Goal: Transaction & Acquisition: Purchase product/service

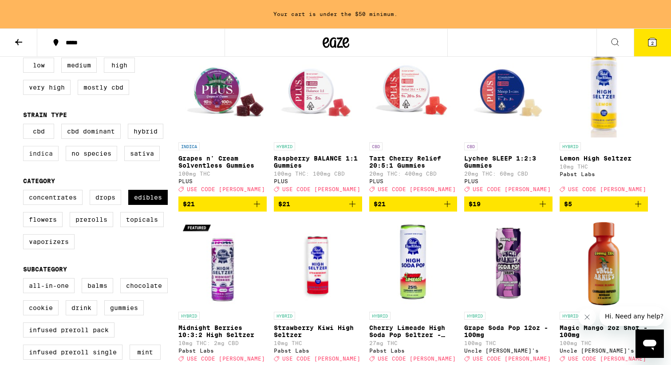
scroll to position [114, 0]
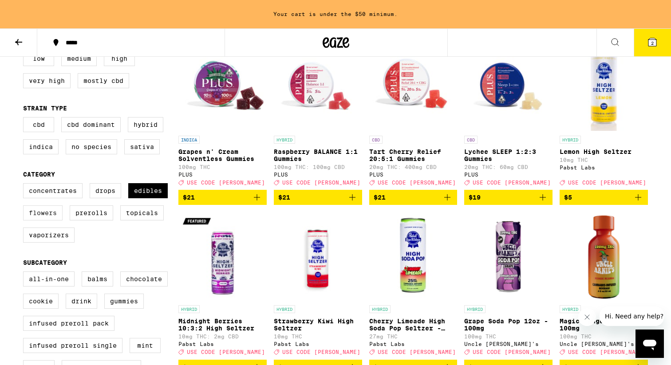
click at [46, 221] on label "Flowers" at bounding box center [43, 213] width 40 height 15
click at [25, 185] on input "Flowers" at bounding box center [25, 185] width 0 height 0
checkbox input "true"
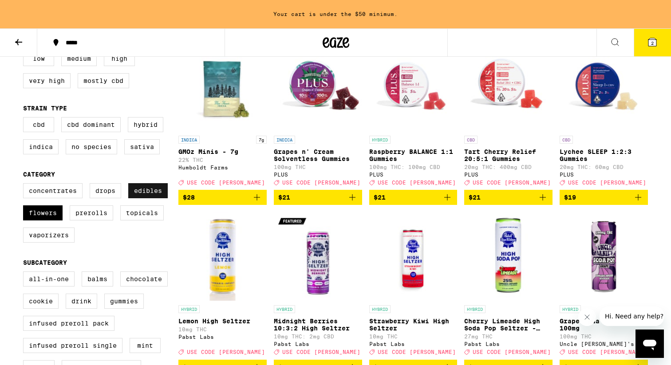
click at [154, 196] on label "Edibles" at bounding box center [148, 190] width 40 height 15
click at [25, 185] on input "Edibles" at bounding box center [25, 185] width 0 height 0
checkbox input "false"
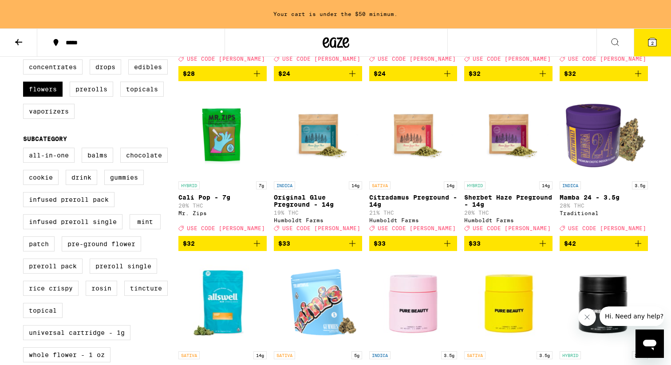
scroll to position [232, 0]
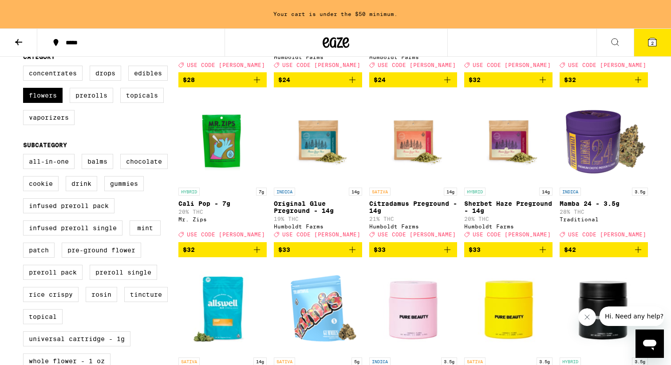
click at [526, 160] on img "Open page for Sherbet Haze Preground - 14g from Humboldt Farms" at bounding box center [508, 139] width 88 height 89
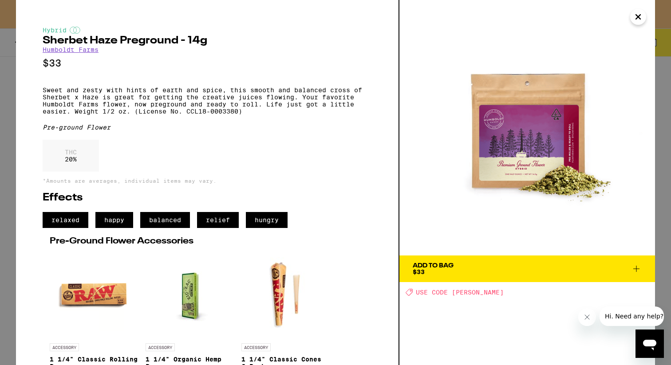
click at [11, 190] on div "Hybrid Sherbet Haze Preground - 14g Humboldt Farms $33 Sweet and zesty with hin…" at bounding box center [335, 182] width 671 height 365
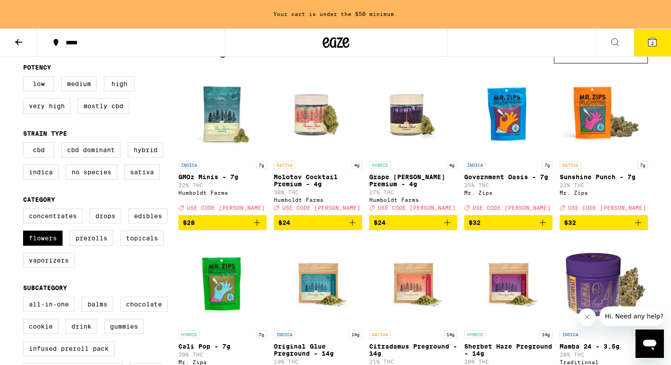
scroll to position [114, 0]
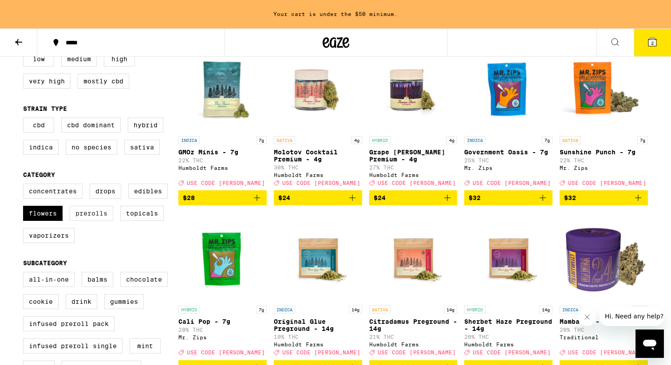
click at [89, 221] on label "Prerolls" at bounding box center [92, 213] width 44 height 15
click at [25, 186] on input "Prerolls" at bounding box center [25, 185] width 0 height 0
checkbox input "true"
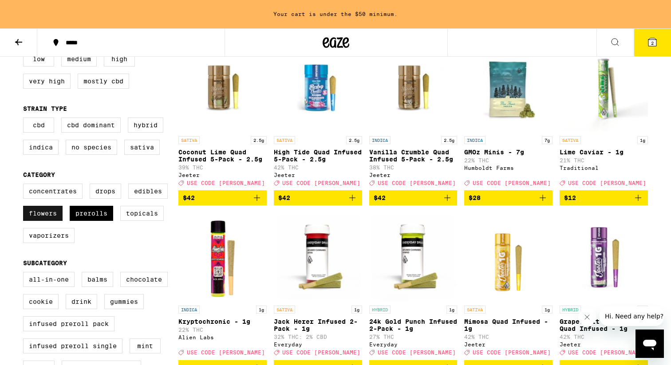
click at [39, 218] on label "Flowers" at bounding box center [43, 213] width 40 height 15
click at [25, 186] on input "Flowers" at bounding box center [25, 185] width 0 height 0
checkbox input "false"
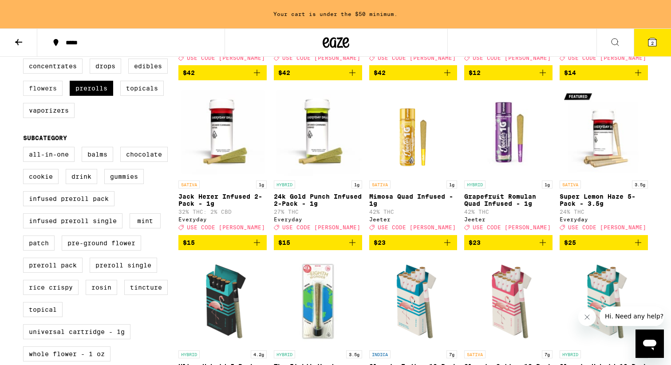
scroll to position [247, 0]
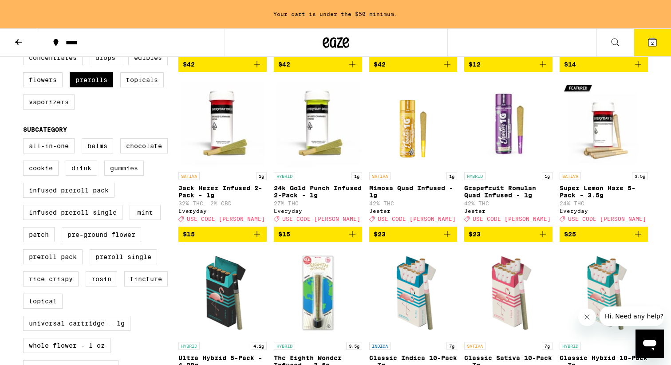
click at [228, 144] on img "Open page for Jack Herer Infused 2-Pack - 1g from Everyday" at bounding box center [222, 123] width 88 height 89
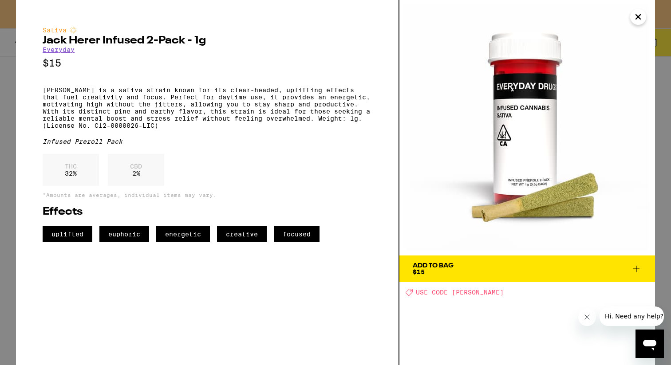
click at [640, 16] on icon "Close" at bounding box center [638, 16] width 11 height 13
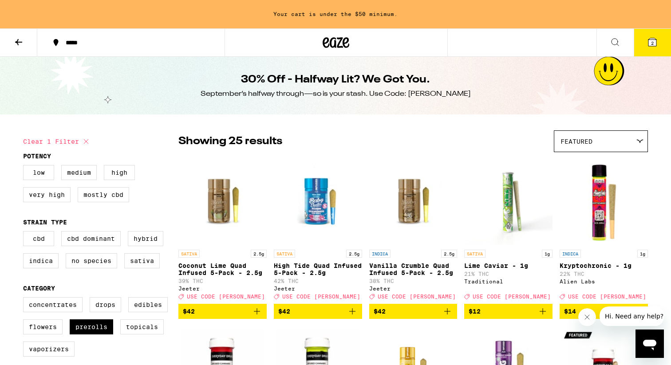
click at [586, 134] on div "Featured" at bounding box center [600, 141] width 93 height 21
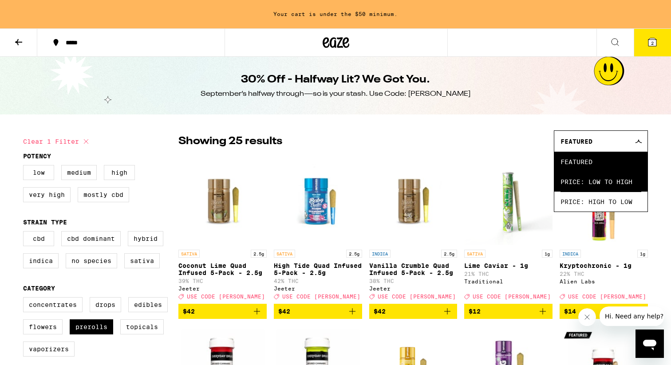
click at [580, 181] on span "Price: Low to High" at bounding box center [601, 182] width 81 height 20
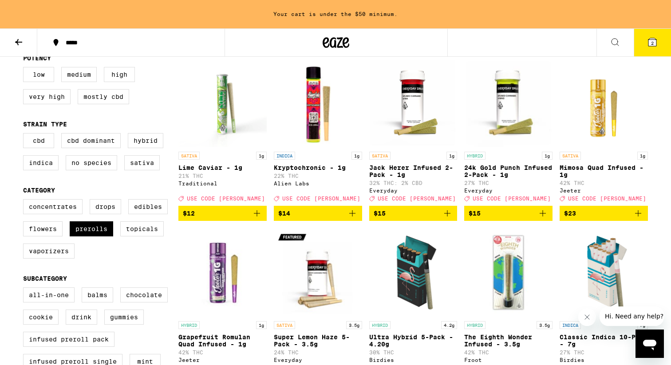
scroll to position [99, 0]
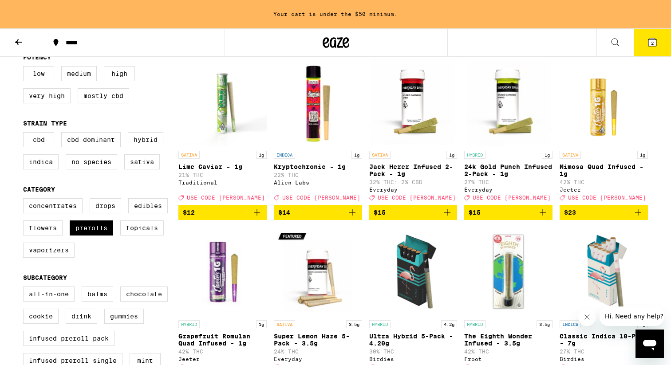
click at [448, 216] on icon "Add to bag" at bounding box center [447, 212] width 11 height 11
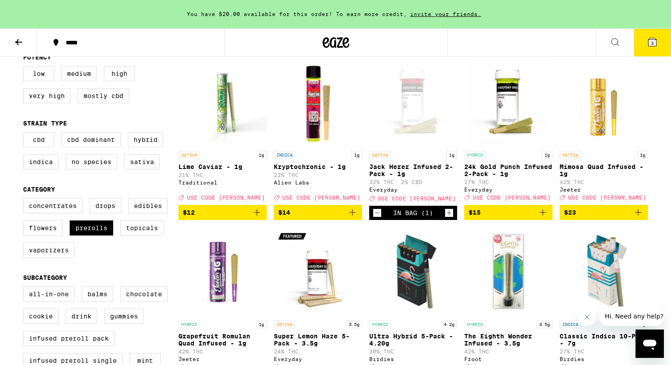
click at [377, 218] on icon "Decrement" at bounding box center [377, 213] width 8 height 11
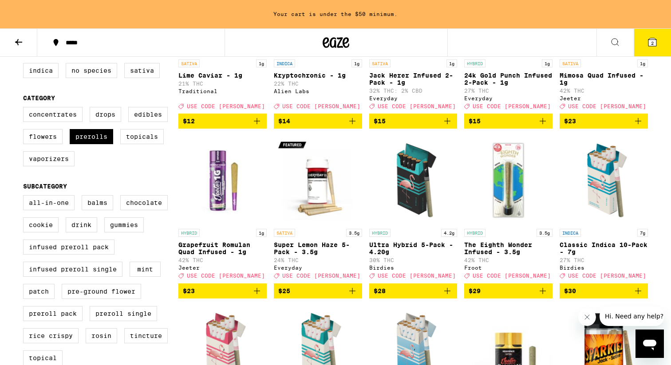
scroll to position [0, 0]
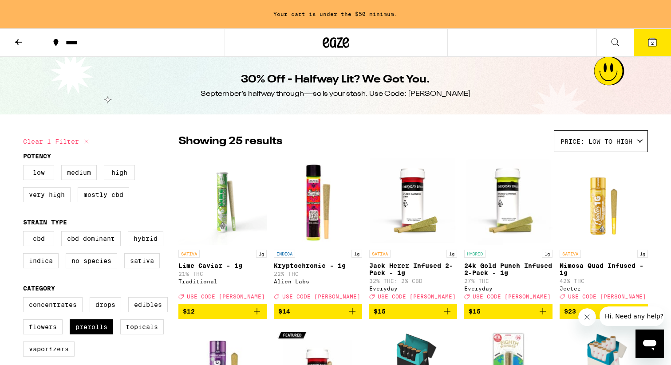
click at [19, 38] on icon at bounding box center [18, 42] width 11 height 11
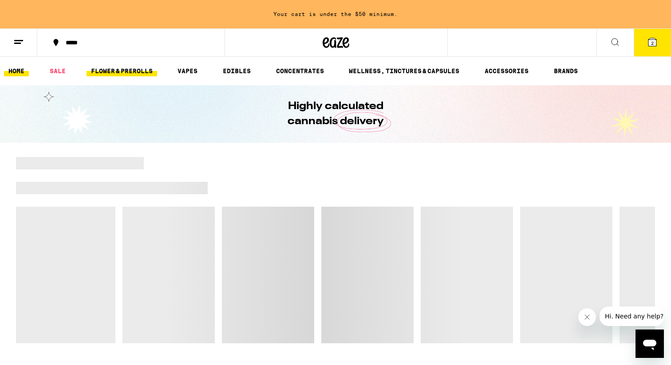
click at [127, 75] on link "FLOWER & PREROLLS" at bounding box center [122, 71] width 71 height 11
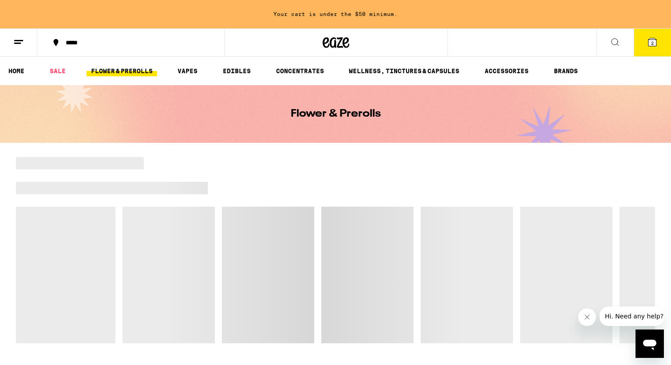
click at [136, 70] on link "FLOWER & PREROLLS" at bounding box center [122, 71] width 71 height 11
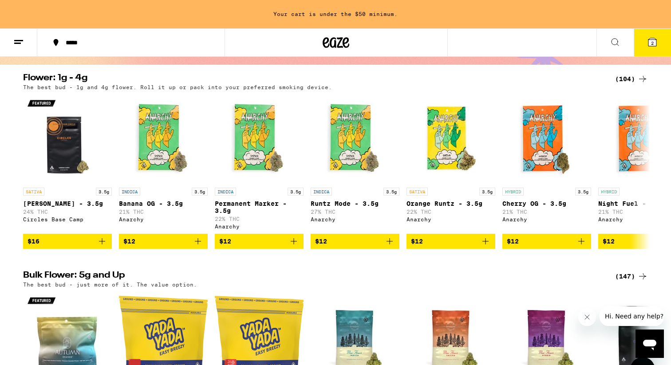
scroll to position [58, 0]
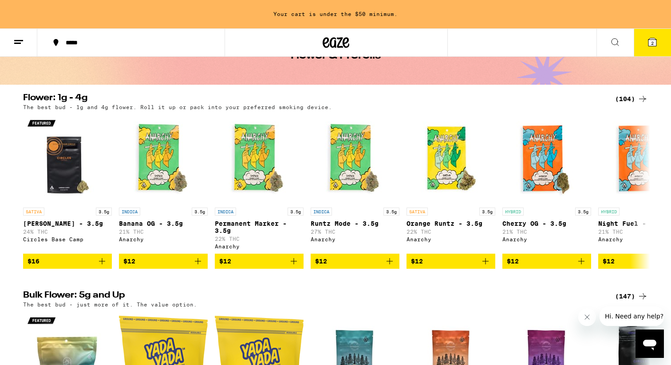
click at [636, 101] on div "(104)" at bounding box center [631, 99] width 33 height 11
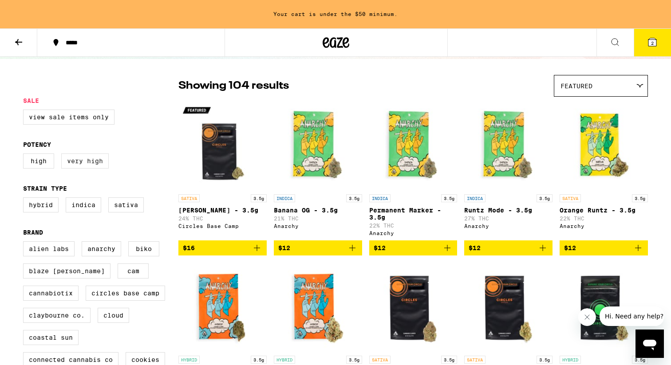
scroll to position [63, 0]
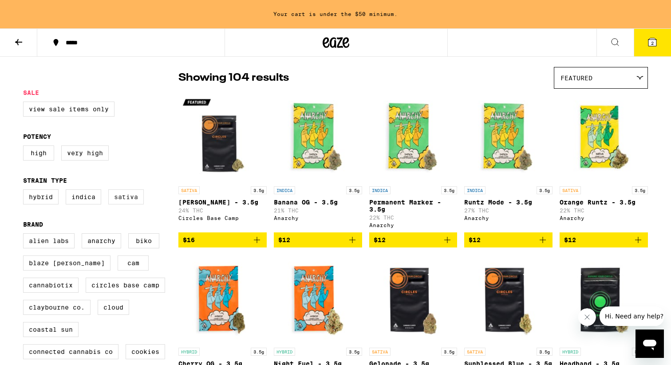
click at [120, 203] on label "Sativa" at bounding box center [126, 197] width 36 height 15
click at [25, 191] on input "Sativa" at bounding box center [25, 191] width 0 height 0
checkbox input "true"
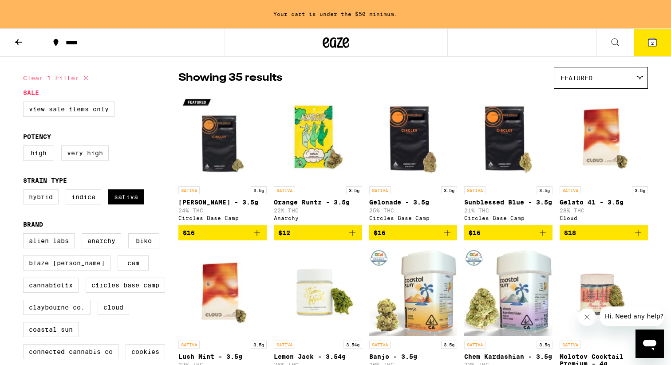
click at [45, 200] on label "Hybrid" at bounding box center [41, 197] width 36 height 15
click at [25, 191] on input "Hybrid" at bounding box center [25, 191] width 0 height 0
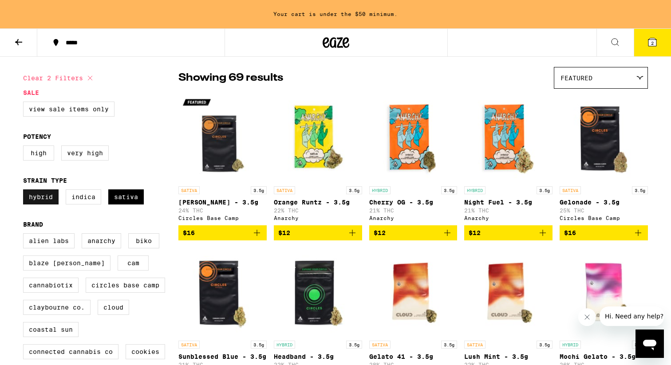
click at [45, 200] on label "Hybrid" at bounding box center [41, 197] width 36 height 15
click at [25, 191] on input "Hybrid" at bounding box center [25, 191] width 0 height 0
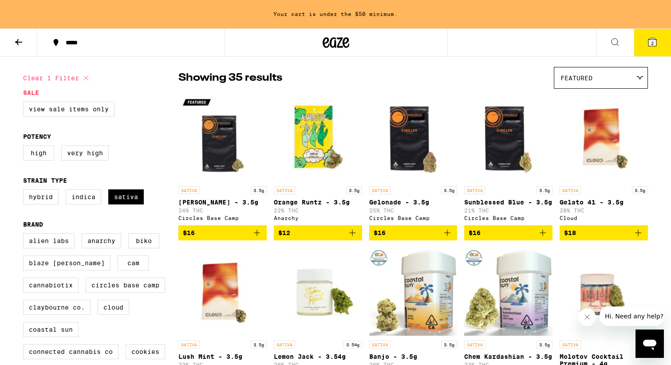
click at [604, 82] on div "Featured" at bounding box center [600, 77] width 93 height 21
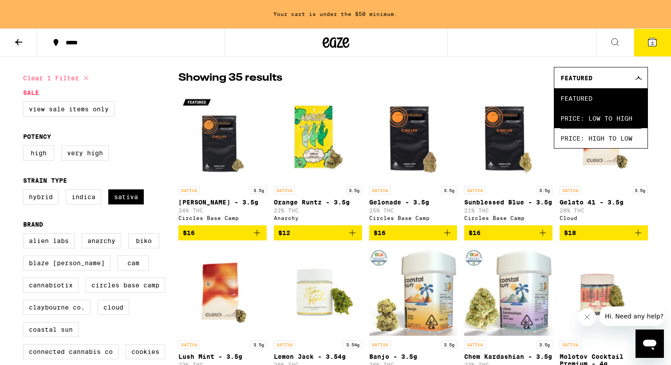
click at [598, 115] on span "Price: Low to High" at bounding box center [601, 118] width 81 height 20
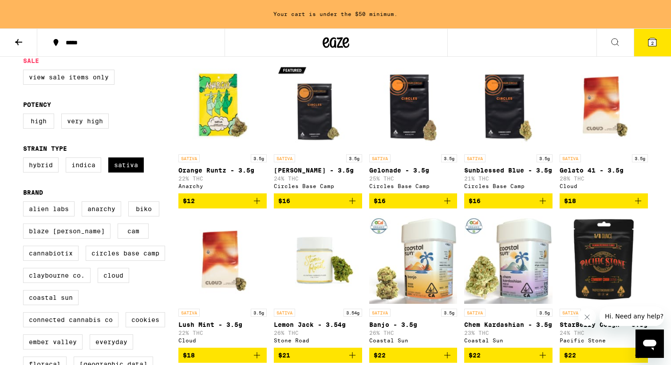
scroll to position [67, 0]
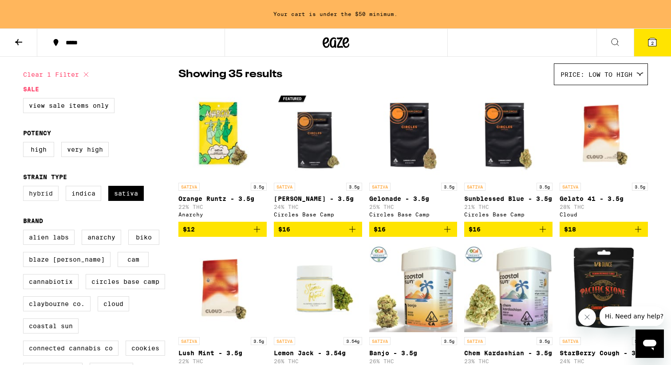
click at [45, 200] on label "Hybrid" at bounding box center [41, 193] width 36 height 15
click at [25, 188] on input "Hybrid" at bounding box center [25, 187] width 0 height 0
checkbox input "true"
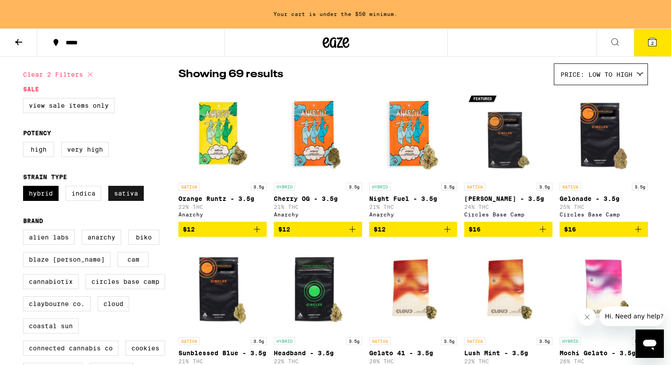
click at [123, 199] on label "Sativa" at bounding box center [126, 193] width 36 height 15
click at [25, 188] on input "Sativa" at bounding box center [25, 187] width 0 height 0
checkbox input "false"
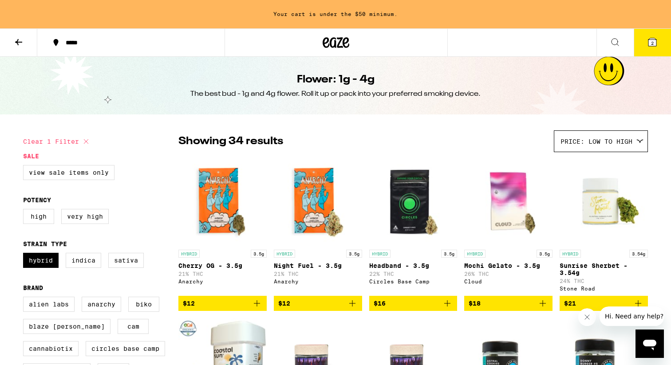
click at [21, 41] on icon at bounding box center [18, 42] width 11 height 11
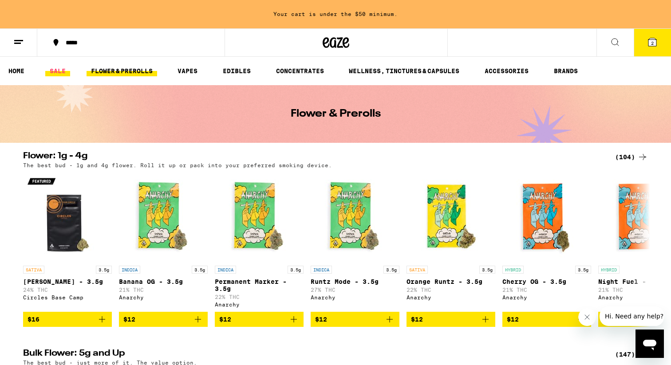
click at [59, 69] on link "SALE" at bounding box center [57, 71] width 25 height 11
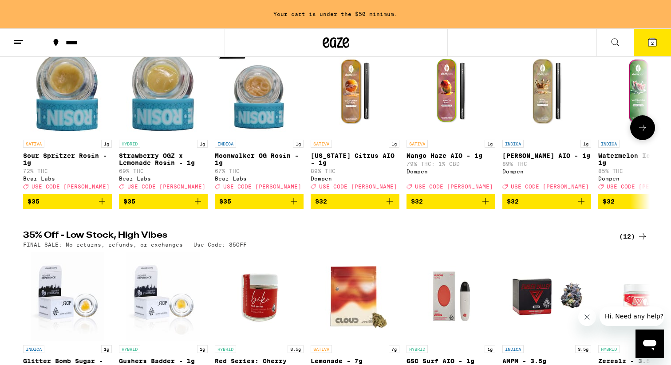
scroll to position [150, 0]
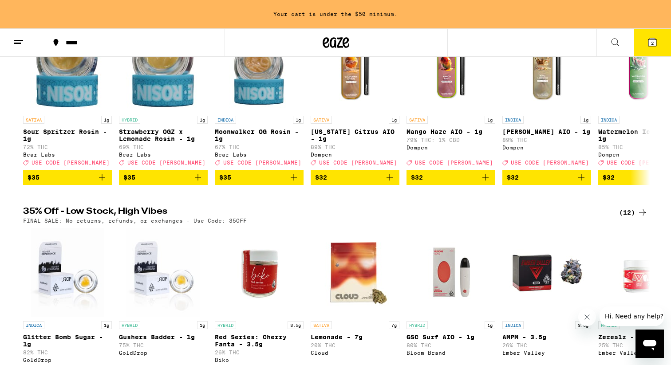
click at [632, 218] on div "(12)" at bounding box center [633, 212] width 29 height 11
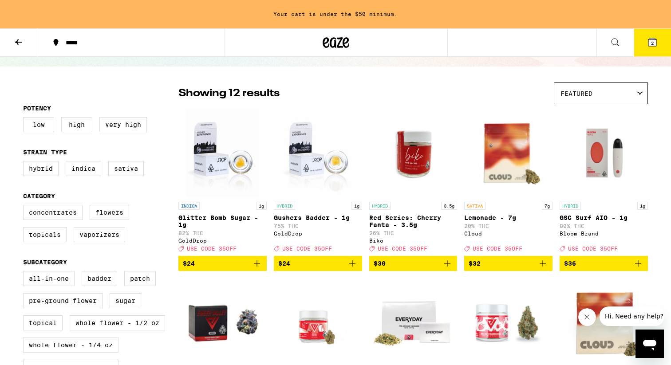
scroll to position [49, 0]
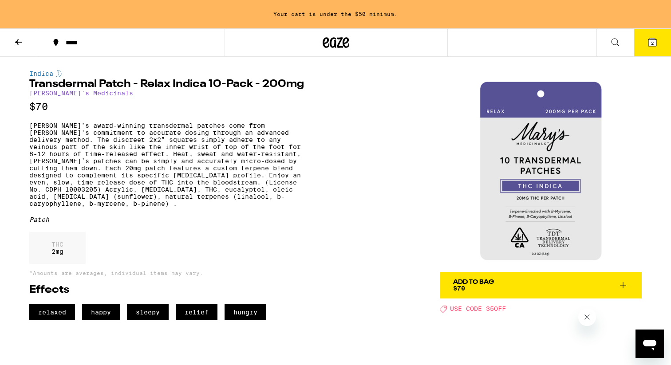
click at [160, 87] on h1 "Transdermal Patch - Relax Indica 10-Pack - 200mg" at bounding box center [167, 84] width 276 height 11
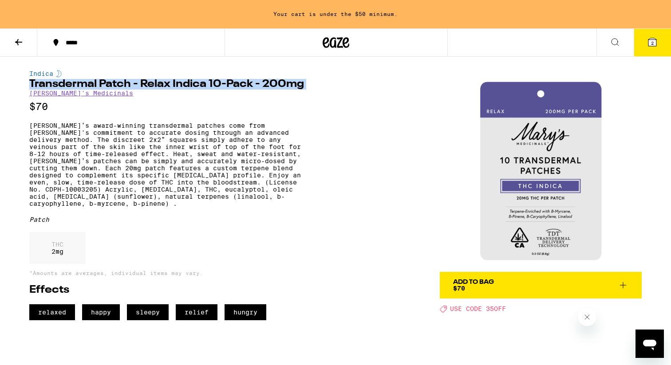
click at [160, 87] on h1 "Transdermal Patch - Relax Indica 10-Pack - 200mg" at bounding box center [167, 84] width 276 height 11
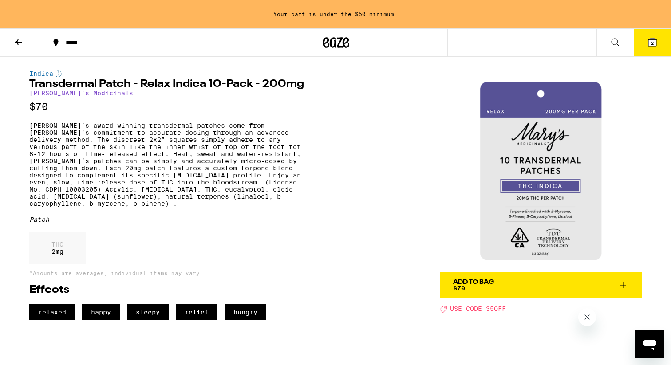
click at [87, 155] on p "Mary’s award-winning transdermal patches come from Mary's commitment to accurat…" at bounding box center [167, 164] width 276 height 85
drag, startPoint x: 131, startPoint y: 87, endPoint x: 32, endPoint y: 87, distance: 99.4
click at [32, 87] on h1 "Transdermal Patch - Relax Indica 10-Pack - 200mg" at bounding box center [167, 84] width 276 height 11
copy h1 "Transdermal Patch"
click at [18, 37] on icon at bounding box center [18, 42] width 11 height 11
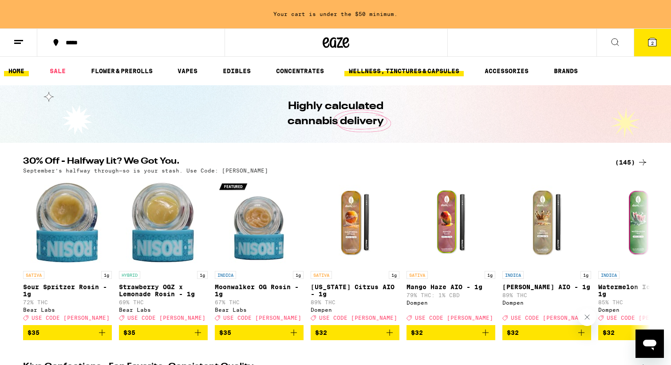
click at [436, 72] on link "WELLNESS, TINCTURES & CAPSULES" at bounding box center [403, 71] width 119 height 11
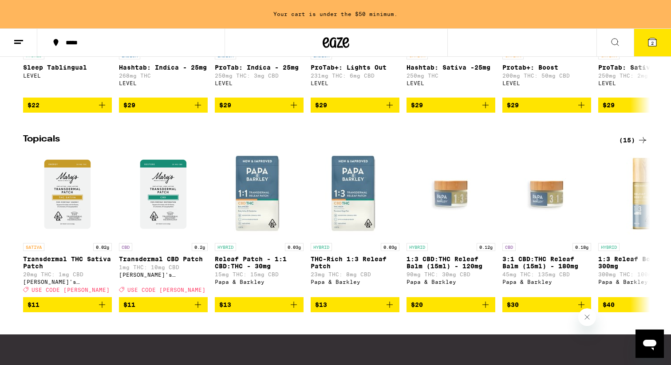
scroll to position [807, 0]
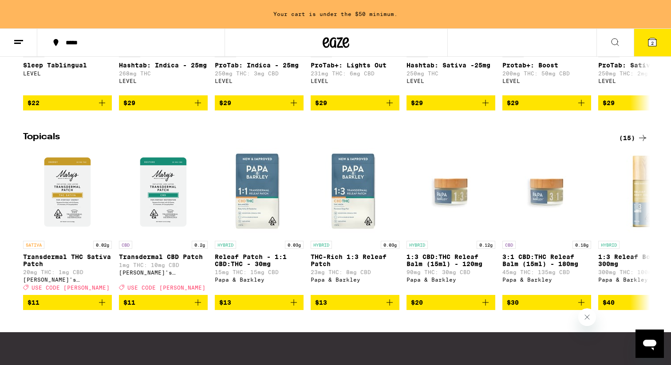
click at [632, 143] on div "(15)" at bounding box center [633, 138] width 29 height 11
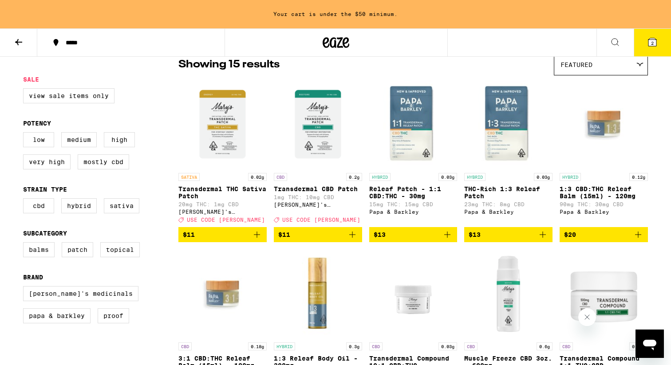
scroll to position [77, 0]
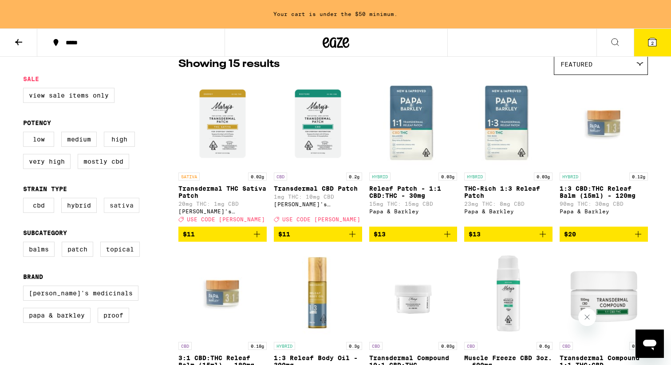
click at [128, 213] on label "Sativa" at bounding box center [122, 205] width 36 height 15
click at [25, 200] on input "Sativa" at bounding box center [25, 199] width 0 height 0
checkbox input "true"
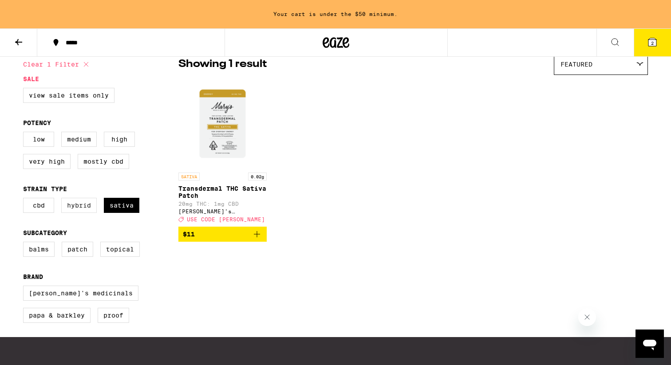
click at [80, 213] on label "Hybrid" at bounding box center [79, 205] width 36 height 15
click at [25, 200] on input "Hybrid" at bounding box center [25, 199] width 0 height 0
checkbox input "true"
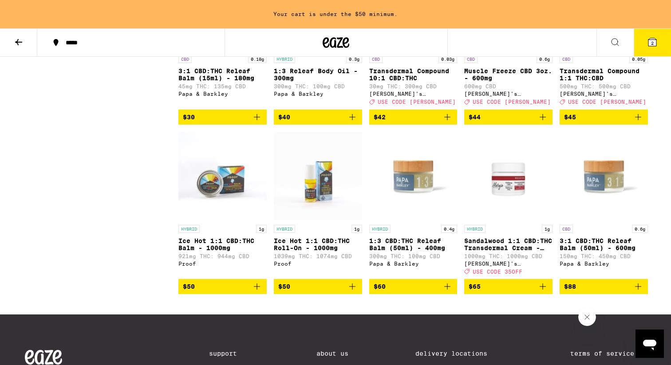
scroll to position [466, 0]
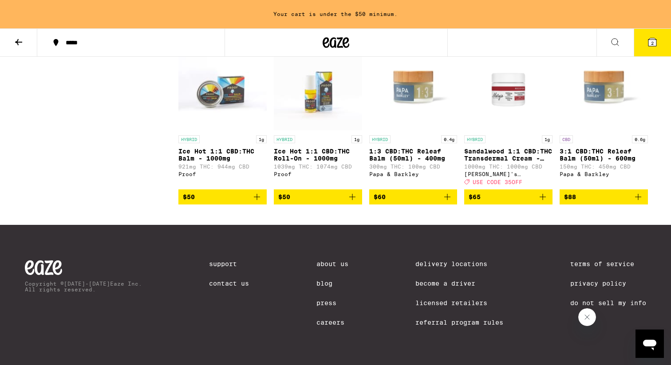
click at [511, 106] on img "Open page for Sandalwood 1:1 CBD:THC Transdermal Cream - 1000mg from Mary's Med…" at bounding box center [508, 86] width 88 height 89
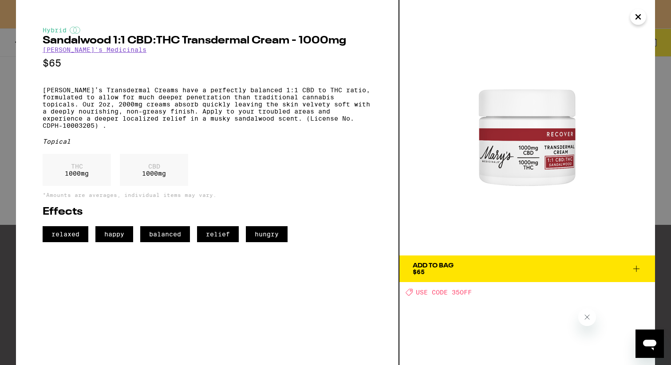
click at [639, 18] on icon "Close" at bounding box center [638, 16] width 11 height 13
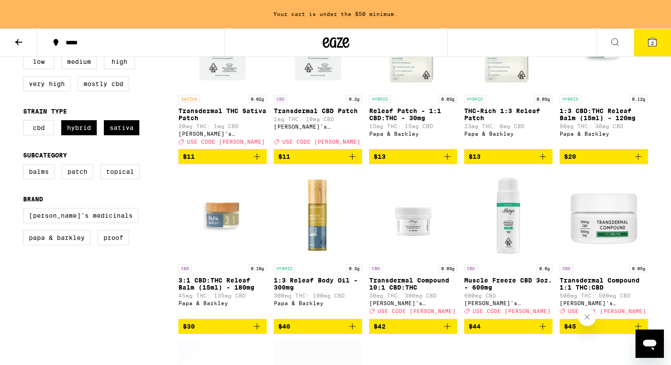
scroll to position [160, 0]
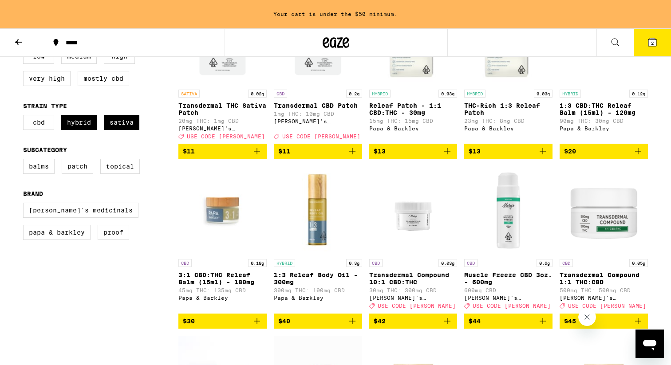
click at [590, 238] on img "Open page for Transdermal Compound 1:1 THC:CBD from Mary's Medicinals" at bounding box center [604, 210] width 88 height 89
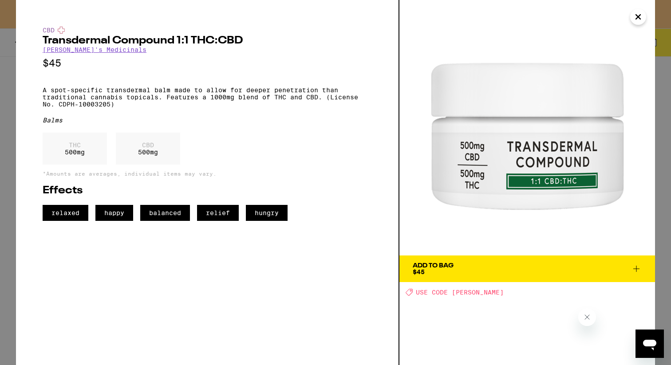
click at [637, 21] on icon "Close" at bounding box center [638, 16] width 11 height 13
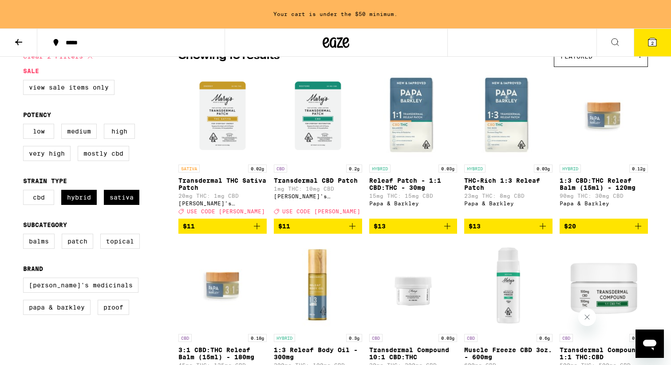
scroll to position [66, 0]
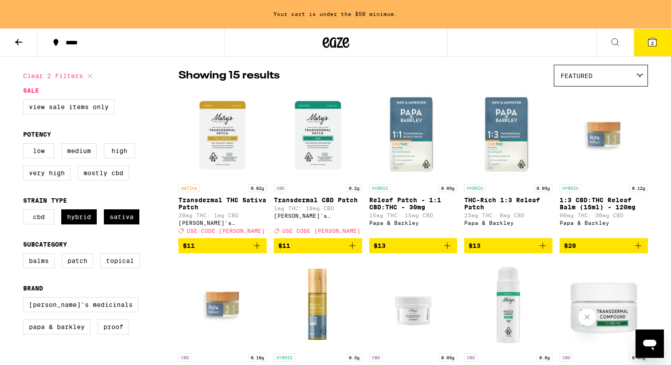
click at [259, 250] on icon "Add to bag" at bounding box center [257, 246] width 11 height 11
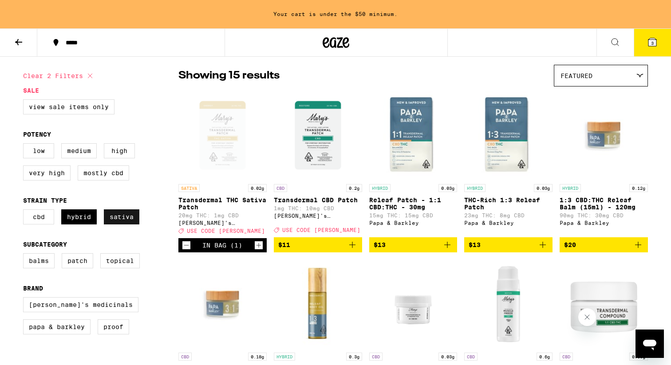
click at [111, 224] on label "Sativa" at bounding box center [122, 217] width 36 height 15
click at [25, 211] on input "Sativa" at bounding box center [25, 211] width 0 height 0
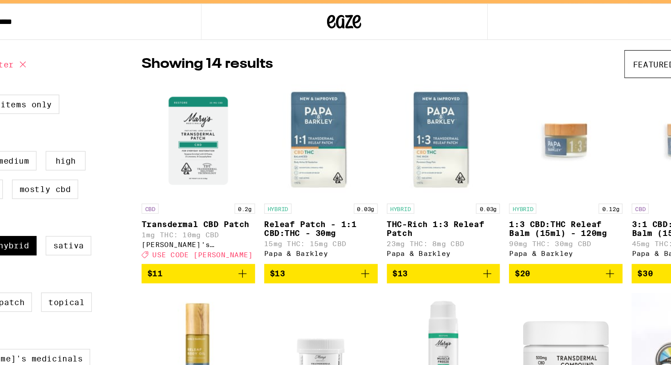
click at [400, 116] on img "Open page for THC-Rich 1:3 Releaf Patch from Papa & Barkley" at bounding box center [413, 135] width 88 height 89
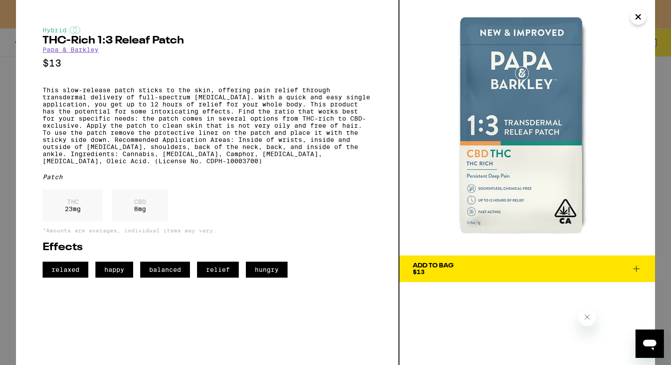
click at [626, 14] on img at bounding box center [528, 128] width 256 height 256
click at [638, 13] on icon "Close" at bounding box center [638, 16] width 11 height 13
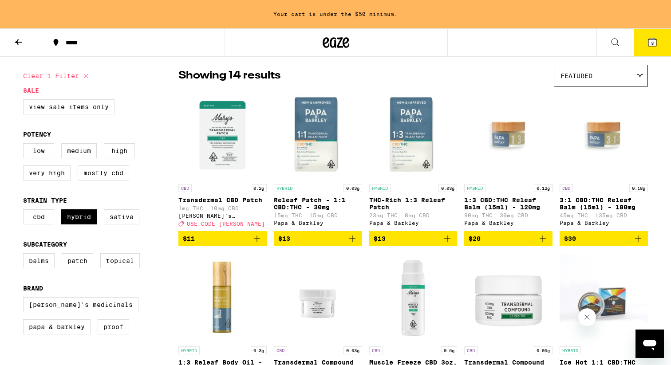
click at [238, 91] on img "Open page for Transdermal CBD Patch from Mary's Medicinals" at bounding box center [222, 135] width 88 height 89
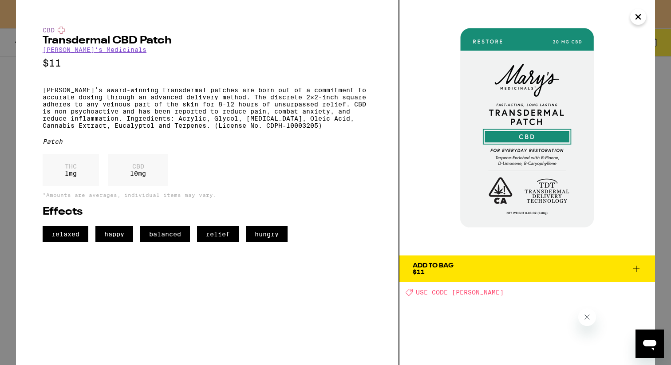
click at [634, 20] on icon "Close" at bounding box center [638, 16] width 11 height 13
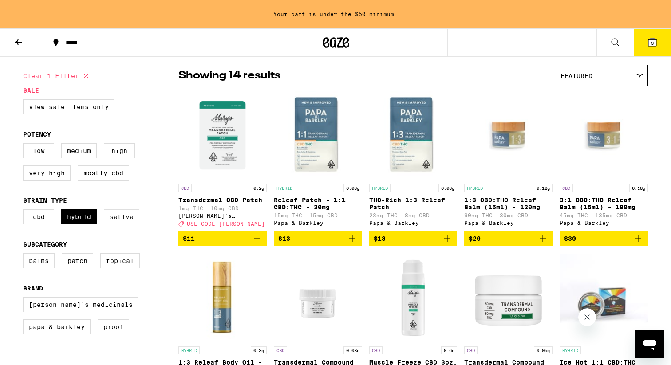
click at [111, 225] on label "Sativa" at bounding box center [122, 217] width 36 height 15
click at [25, 211] on input "Sativa" at bounding box center [25, 211] width 0 height 0
checkbox input "true"
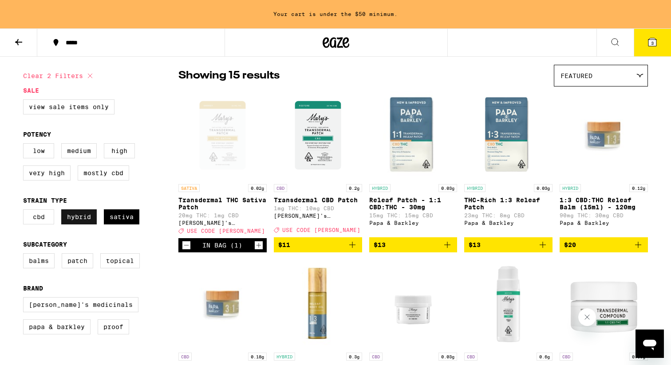
click at [84, 225] on label "Hybrid" at bounding box center [79, 217] width 36 height 15
click at [25, 211] on input "Hybrid" at bounding box center [25, 211] width 0 height 0
checkbox input "false"
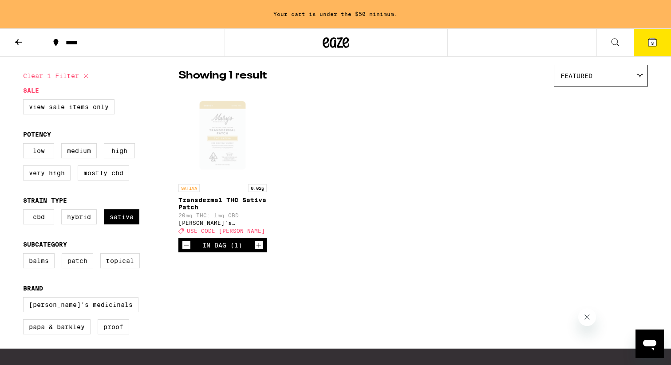
click at [75, 267] on label "Patch" at bounding box center [78, 260] width 32 height 15
click at [25, 255] on input "Patch" at bounding box center [25, 255] width 0 height 0
checkbox input "true"
click at [216, 149] on div "Open page for Transdermal THC Sativa Patch from Mary's Medicinals" at bounding box center [222, 135] width 88 height 89
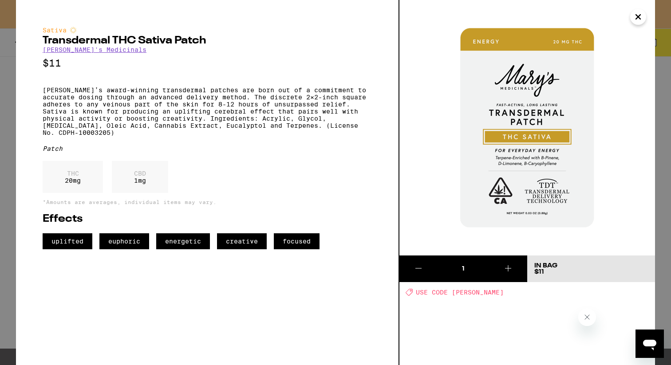
click at [638, 21] on icon "Close" at bounding box center [638, 16] width 11 height 13
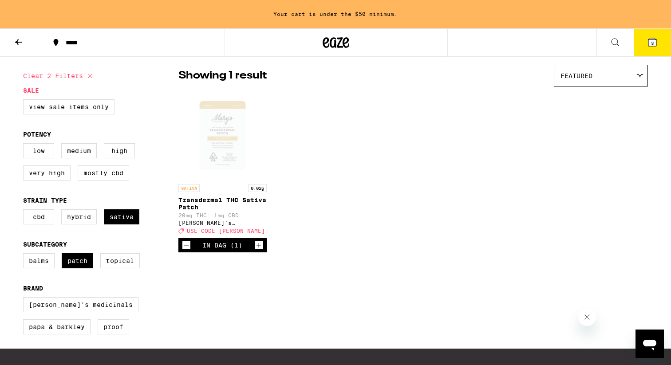
click at [654, 52] on button "3" at bounding box center [652, 43] width 37 height 28
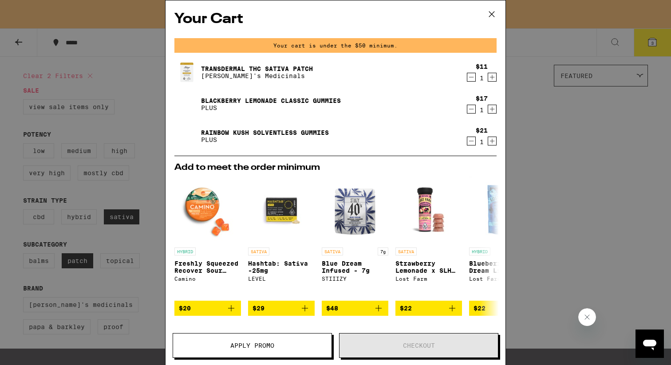
click at [473, 138] on icon "Decrement" at bounding box center [471, 141] width 8 height 11
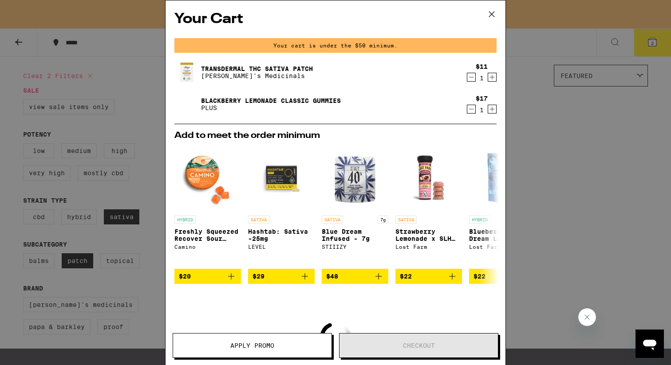
click at [521, 184] on div "Your Cart Your cart is under the $50 minimum. Transdermal THC Sativa Patch Mary…" at bounding box center [335, 182] width 671 height 365
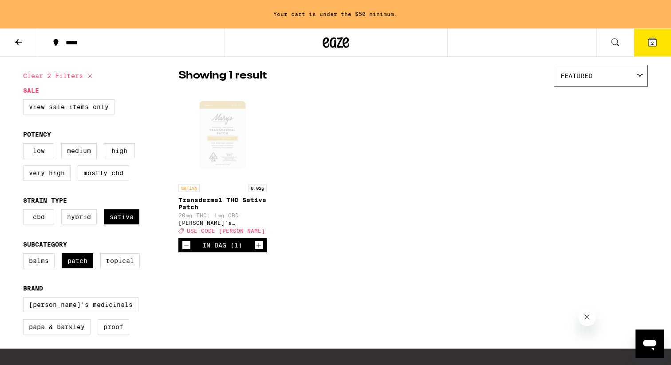
click at [10, 47] on button at bounding box center [18, 43] width 37 height 28
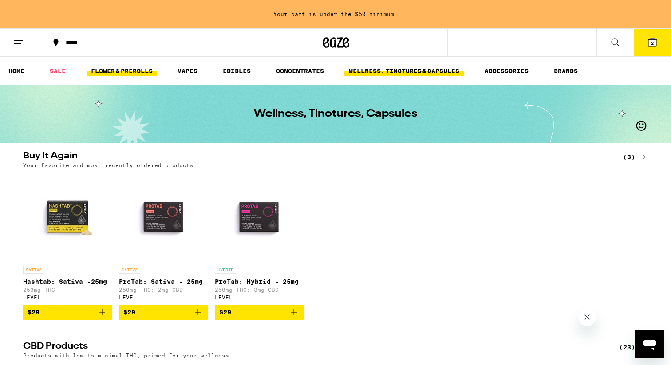
click at [125, 68] on link "FLOWER & PREROLLS" at bounding box center [122, 71] width 71 height 11
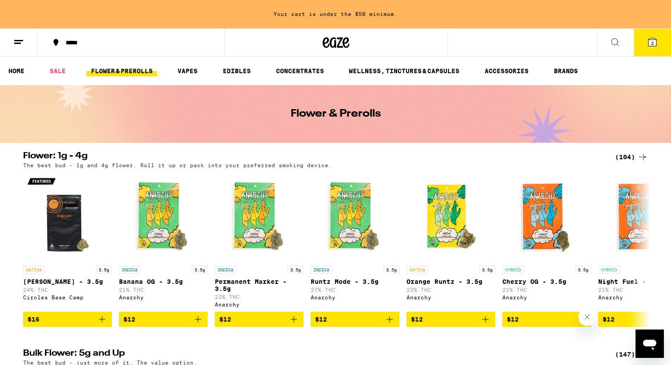
click at [631, 157] on div "(104)" at bounding box center [631, 157] width 33 height 11
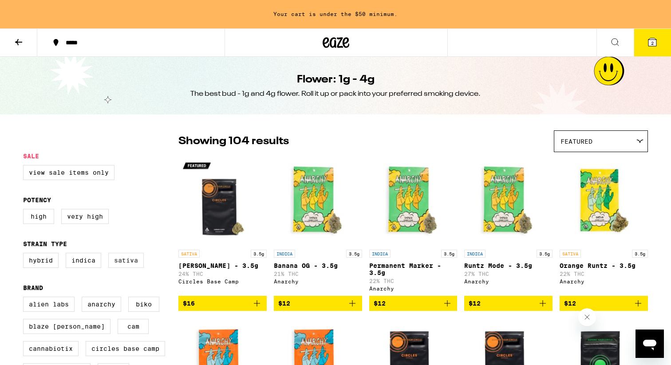
click at [134, 265] on label "Sativa" at bounding box center [126, 260] width 36 height 15
click at [25, 255] on input "Sativa" at bounding box center [25, 254] width 0 height 0
checkbox input "true"
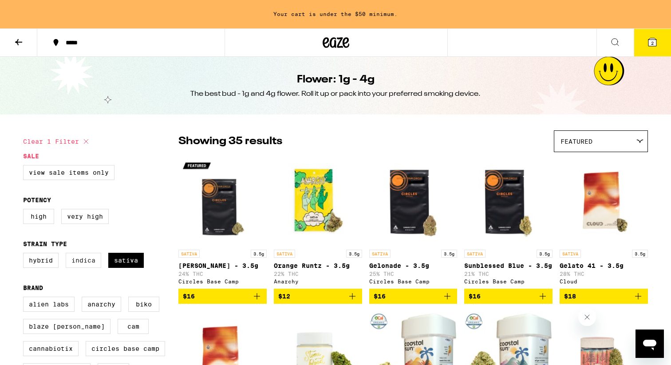
click at [83, 267] on label "Indica" at bounding box center [84, 260] width 36 height 15
click at [25, 255] on input "Indica" at bounding box center [25, 254] width 0 height 0
checkbox input "true"
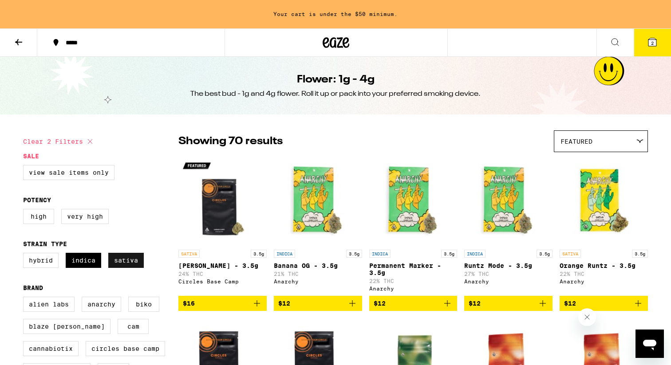
click at [132, 266] on label "Sativa" at bounding box center [126, 260] width 36 height 15
click at [25, 255] on input "Sativa" at bounding box center [25, 254] width 0 height 0
checkbox input "false"
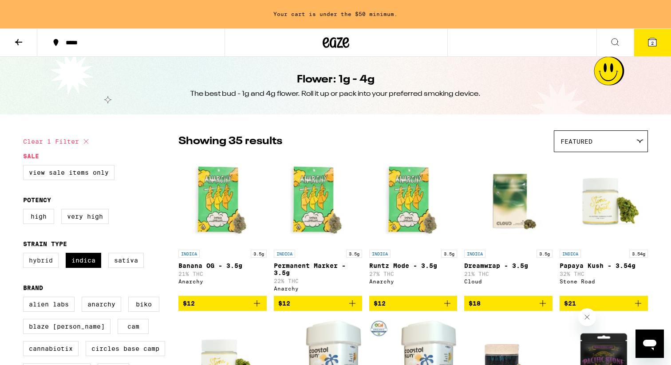
click at [47, 266] on label "Hybrid" at bounding box center [41, 260] width 36 height 15
click at [25, 255] on input "Hybrid" at bounding box center [25, 254] width 0 height 0
checkbox input "true"
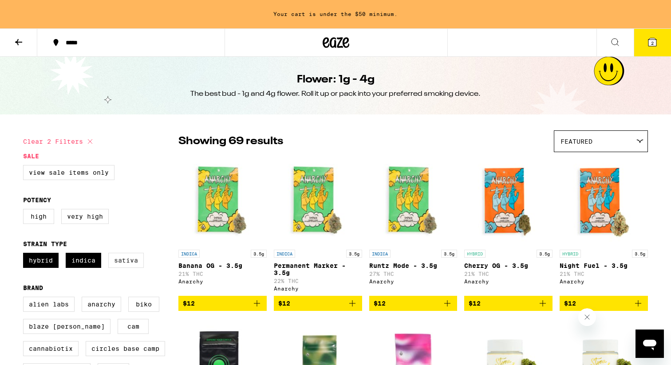
click at [123, 266] on label "Sativa" at bounding box center [126, 260] width 36 height 15
click at [25, 255] on input "Sativa" at bounding box center [25, 254] width 0 height 0
checkbox input "true"
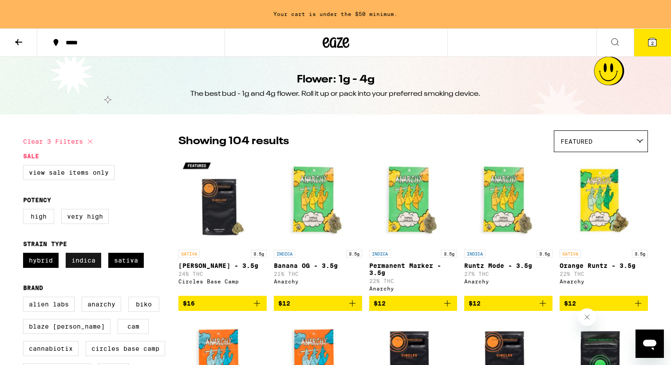
click at [74, 266] on label "Indica" at bounding box center [84, 260] width 36 height 15
click at [25, 255] on input "Indica" at bounding box center [25, 254] width 0 height 0
checkbox input "false"
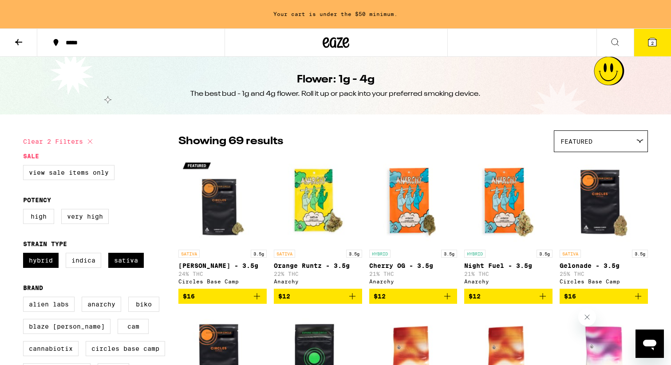
click at [620, 143] on div "Featured" at bounding box center [600, 141] width 93 height 21
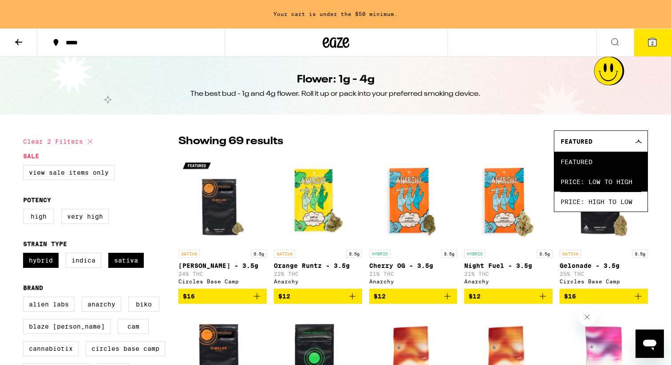
click at [600, 182] on span "Price: Low to High" at bounding box center [601, 182] width 81 height 20
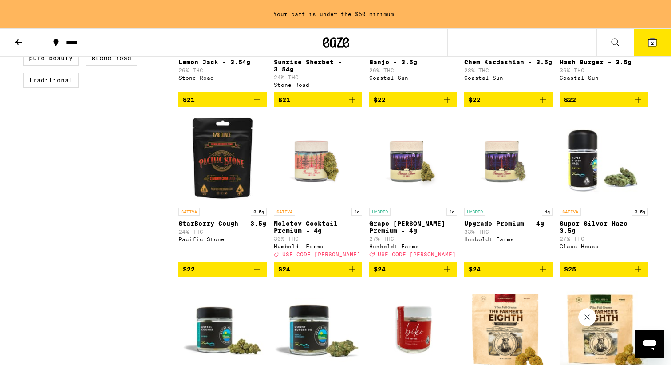
scroll to position [512, 0]
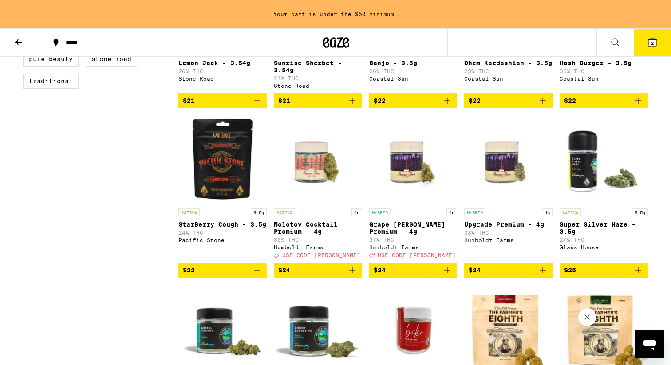
click at [355, 276] on icon "Add to bag" at bounding box center [352, 270] width 11 height 11
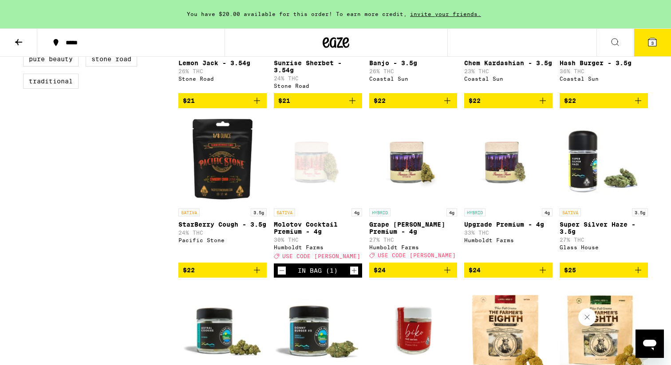
click at [491, 186] on img "Open page for Upgrade Premium - 4g from Humboldt Farms" at bounding box center [508, 159] width 88 height 89
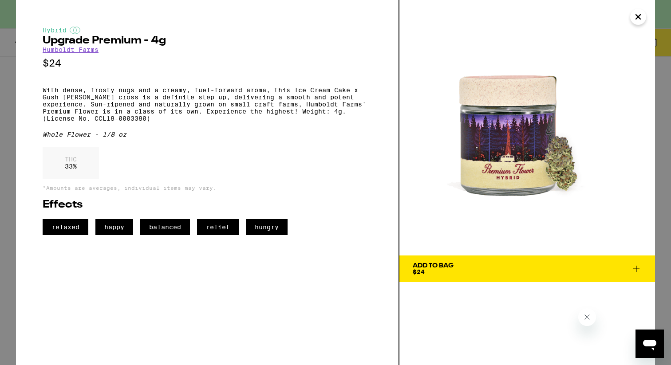
click at [638, 15] on icon "Close" at bounding box center [638, 16] width 11 height 13
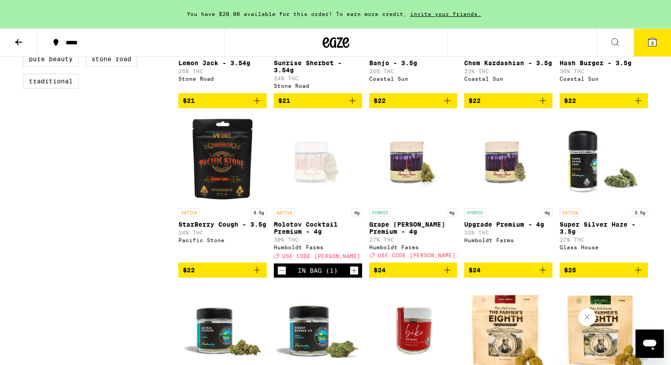
click at [424, 192] on img "Open page for Grape Runtz Premium - 4g from Humboldt Farms" at bounding box center [413, 159] width 88 height 89
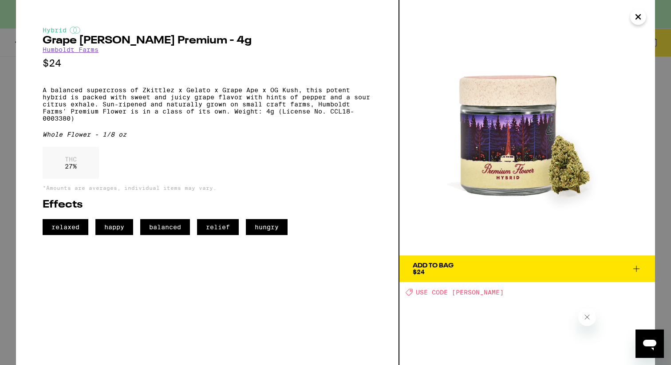
click at [639, 15] on icon "Close" at bounding box center [638, 16] width 11 height 13
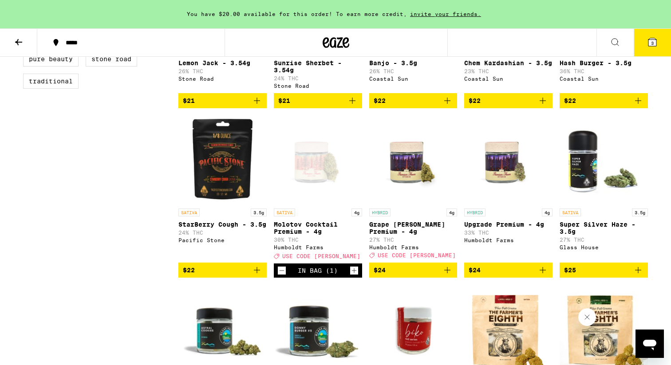
click at [511, 179] on img "Open page for Upgrade Premium - 4g from Humboldt Farms" at bounding box center [508, 159] width 88 height 89
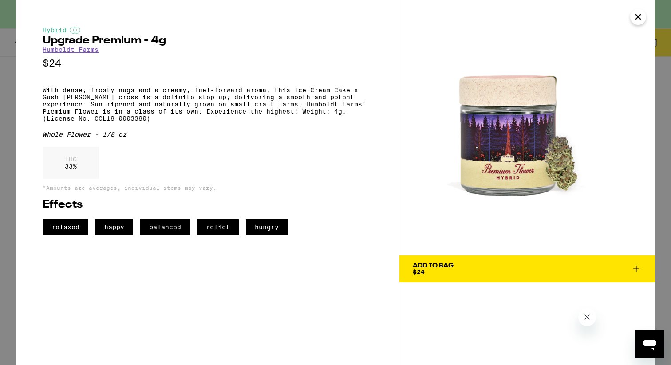
click at [637, 16] on icon "Close" at bounding box center [638, 17] width 4 height 4
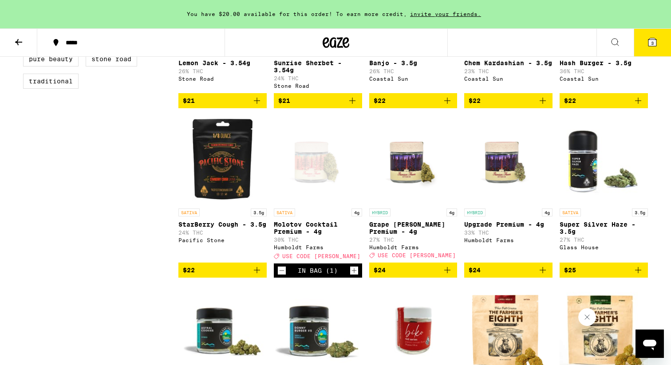
click at [263, 278] on button "$22" at bounding box center [222, 270] width 88 height 15
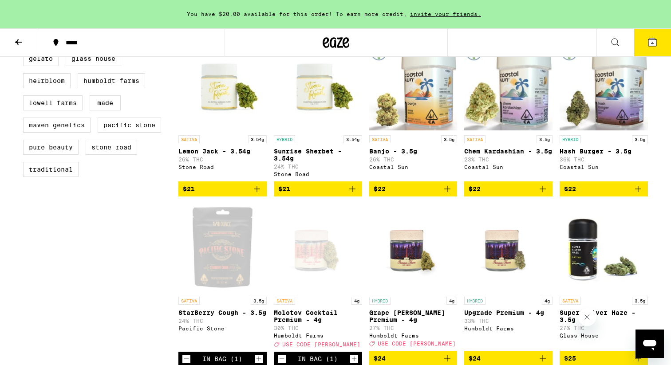
scroll to position [430, 0]
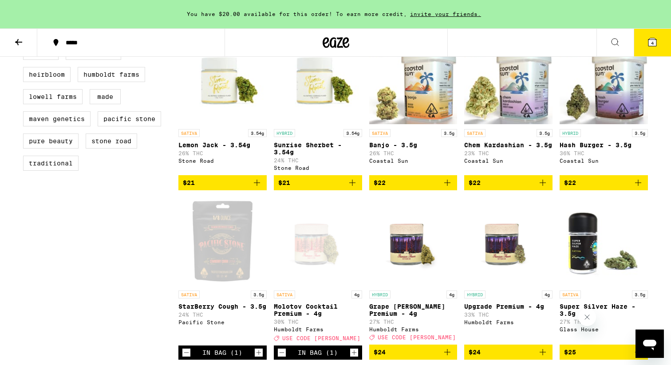
click at [316, 118] on img "Open page for Sunrise Sherbet - 3.54g from Stone Road" at bounding box center [318, 80] width 88 height 89
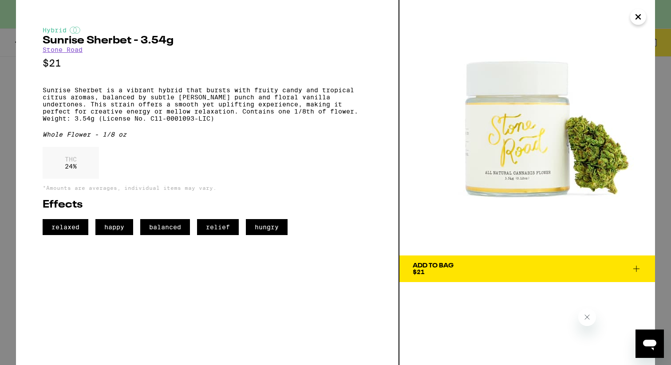
click at [638, 18] on icon "Close" at bounding box center [638, 16] width 11 height 13
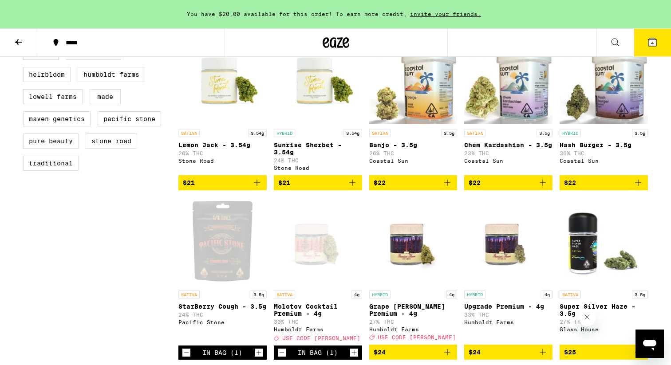
click at [356, 188] on icon "Add to bag" at bounding box center [352, 183] width 11 height 11
click at [353, 188] on icon "Add to bag" at bounding box center [352, 183] width 11 height 11
click at [305, 78] on img "Open page for Sunrise Sherbet - 3.54g from Stone Road" at bounding box center [318, 80] width 88 height 89
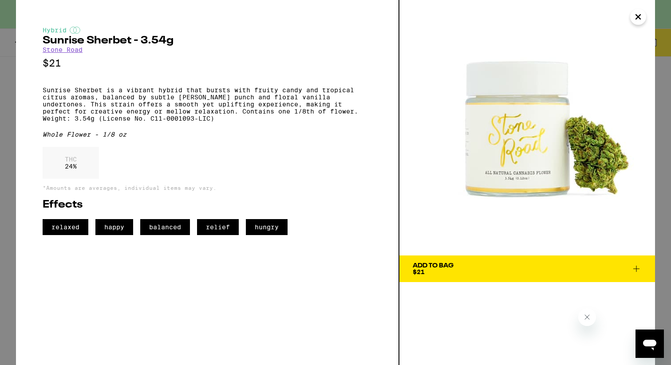
click at [467, 270] on span "Add To Bag $21" at bounding box center [527, 269] width 229 height 12
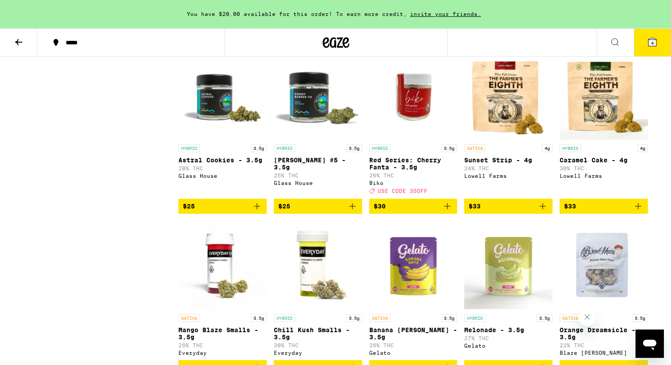
scroll to position [742, 0]
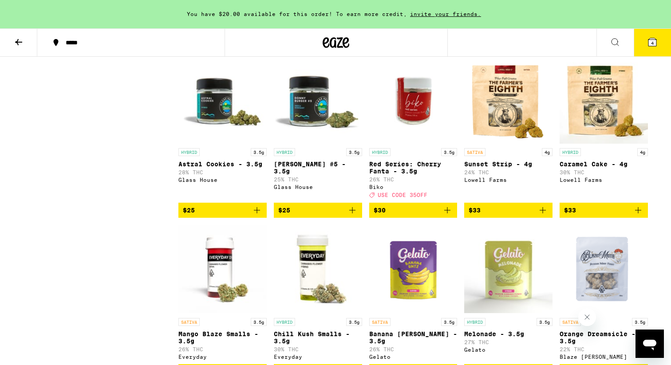
click at [419, 142] on img "Open page for Red Series: Cherry Fanta - 3.5g from Biko" at bounding box center [413, 99] width 88 height 89
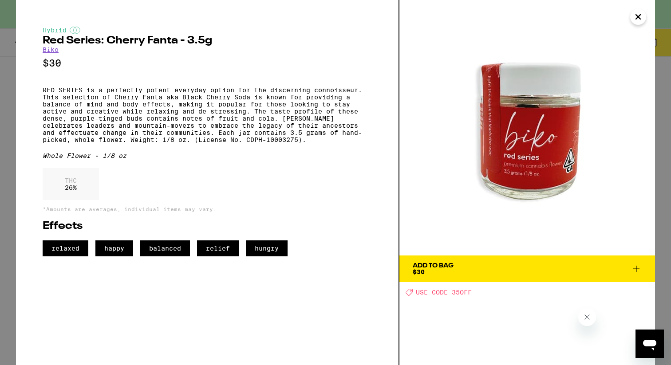
click at [663, 103] on div "Hybrid Red Series: Cherry Fanta - 3.5g Biko $30 RED SERIES is a perfectly poten…" at bounding box center [335, 182] width 671 height 365
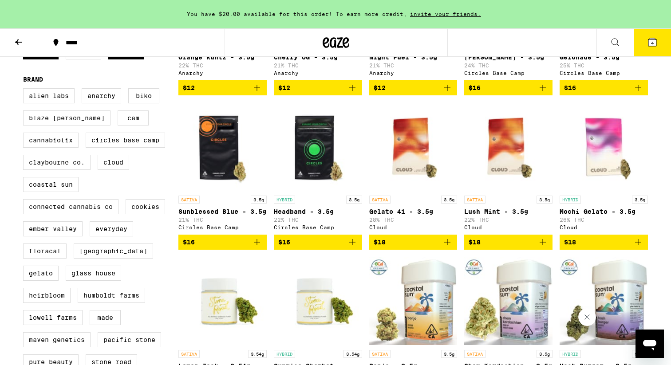
scroll to position [186, 0]
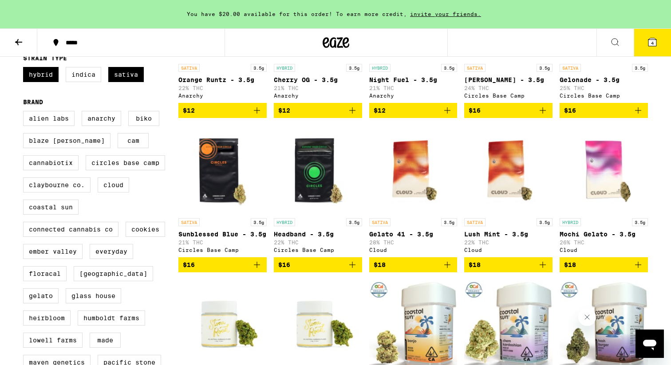
click at [658, 39] on button "4" at bounding box center [652, 43] width 37 height 28
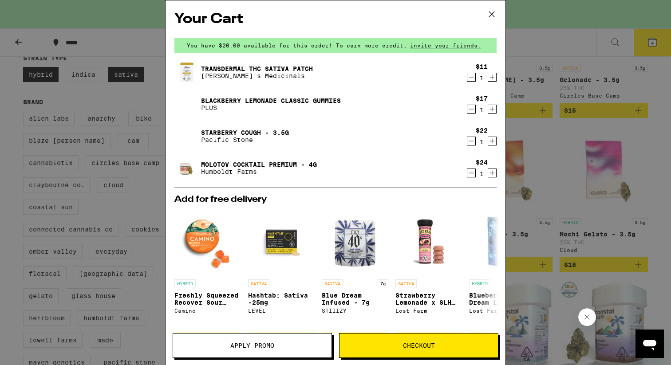
click at [554, 217] on div "Your Cart You have $20.00 available for this order! To earn more credit, invite…" at bounding box center [335, 182] width 671 height 365
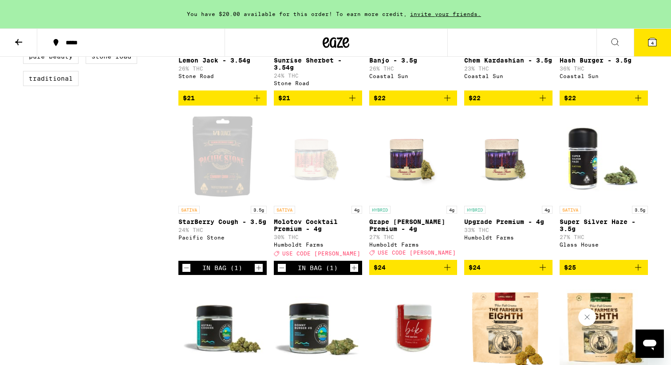
scroll to position [519, 0]
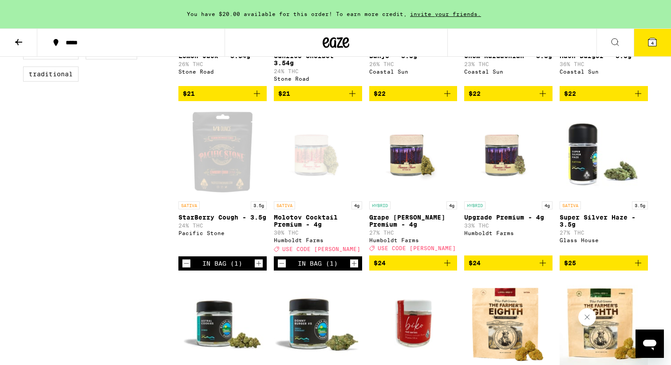
click at [644, 49] on button "4" at bounding box center [652, 43] width 37 height 28
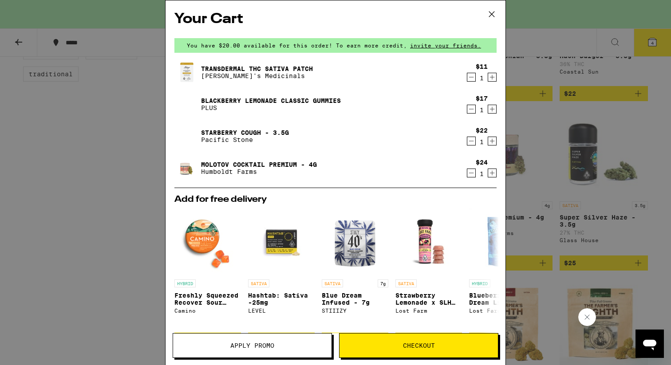
click at [471, 174] on icon "Decrement" at bounding box center [471, 173] width 8 height 11
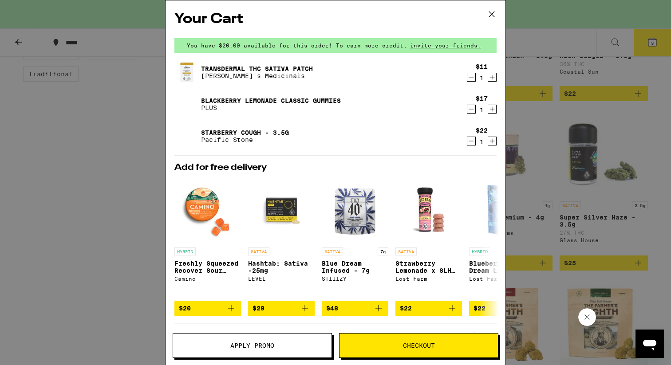
click at [522, 232] on div "Your Cart You have $20.00 available for this order! To earn more credit, invite…" at bounding box center [335, 182] width 671 height 365
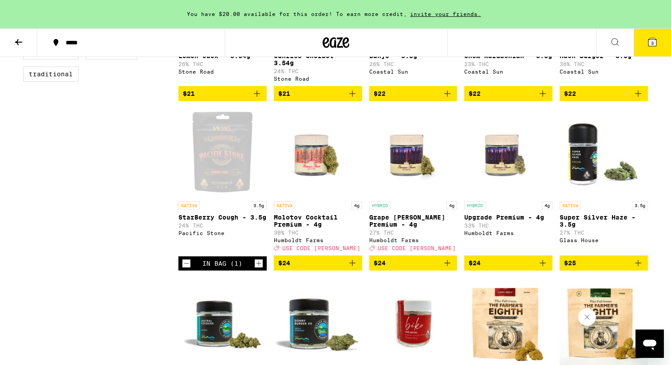
click at [13, 37] on button at bounding box center [18, 43] width 37 height 28
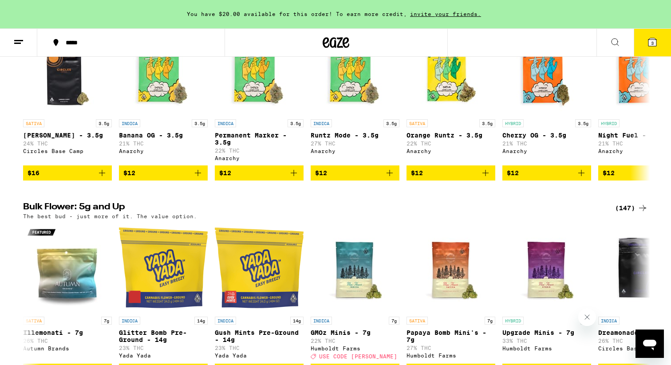
scroll to position [197, 0]
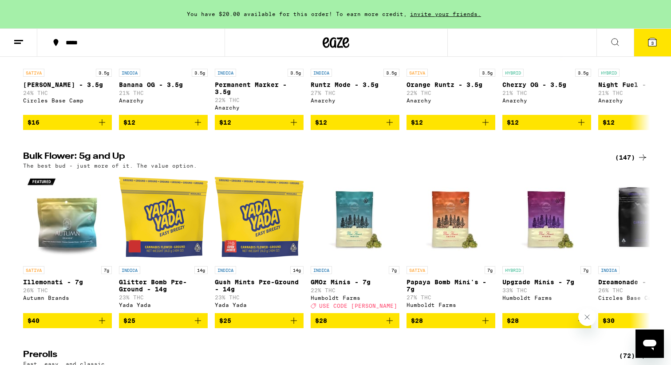
click at [625, 163] on div "(147)" at bounding box center [631, 157] width 33 height 11
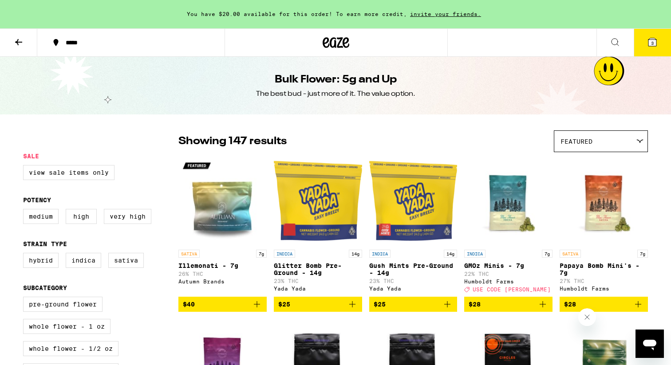
click at [612, 146] on div "Featured" at bounding box center [600, 141] width 93 height 21
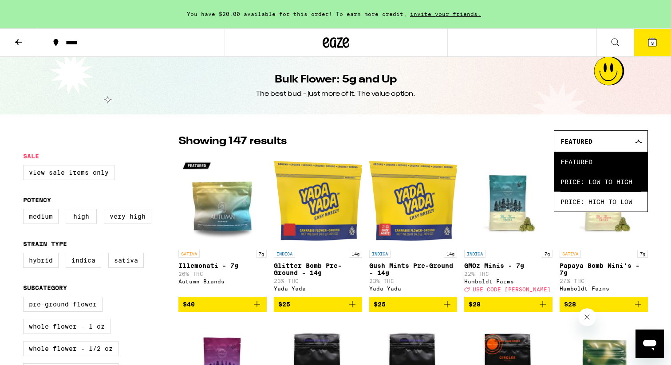
click at [601, 182] on span "Price: Low to High" at bounding box center [601, 182] width 81 height 20
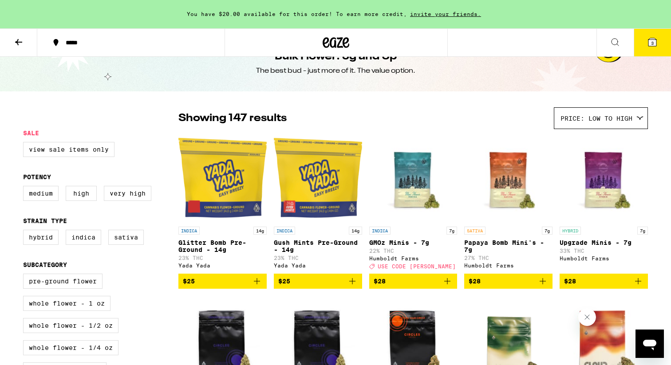
scroll to position [17, 0]
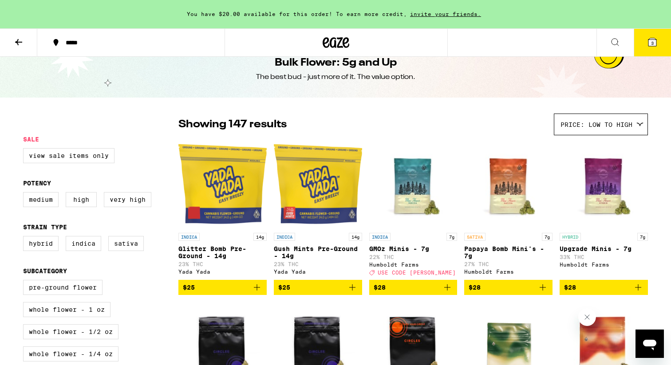
click at [647, 44] on icon at bounding box center [652, 42] width 11 height 11
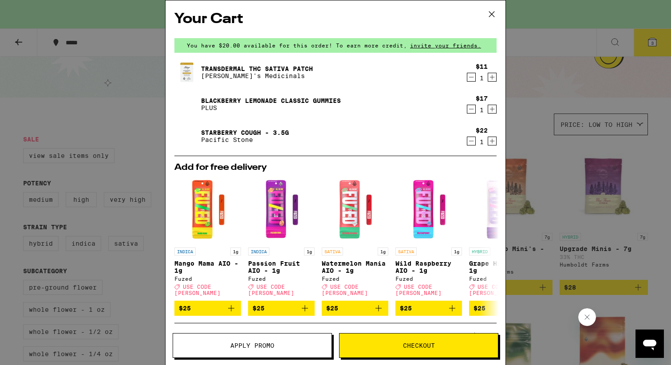
click at [231, 99] on link "Blackberry Lemonade CLASSIC Gummies" at bounding box center [271, 100] width 140 height 7
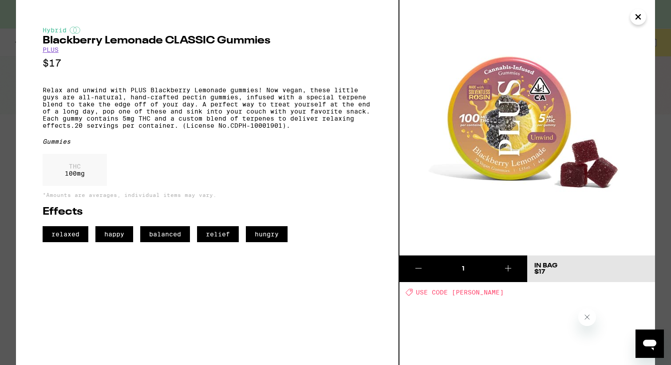
click at [640, 18] on icon "Close" at bounding box center [638, 17] width 4 height 4
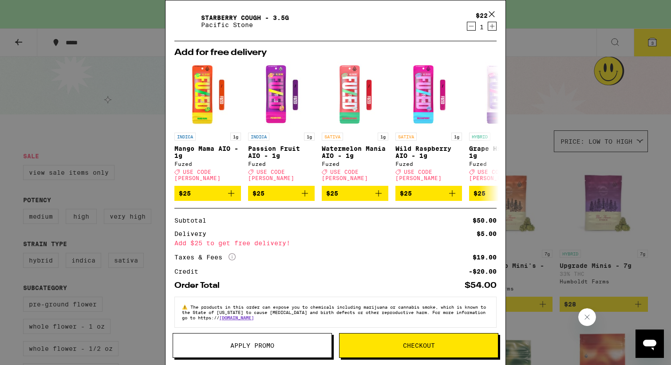
scroll to position [120, 0]
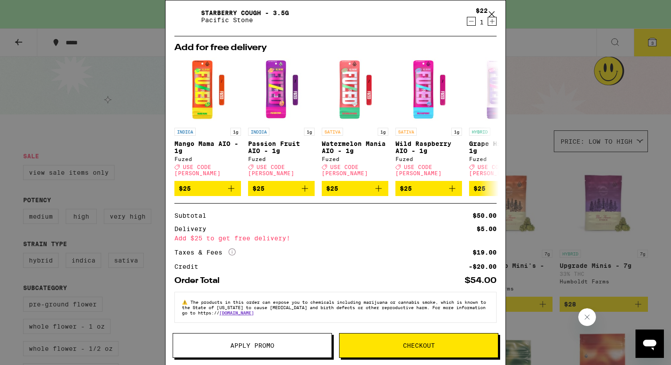
click at [519, 137] on div "Your Cart You have $20.00 available for this order! To earn more credit, invite…" at bounding box center [335, 182] width 671 height 365
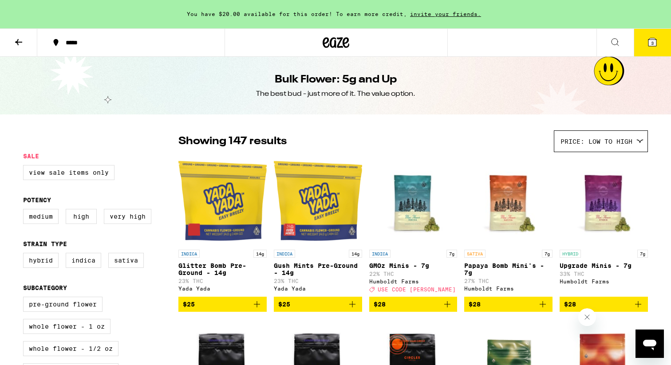
click at [16, 42] on icon at bounding box center [18, 42] width 11 height 11
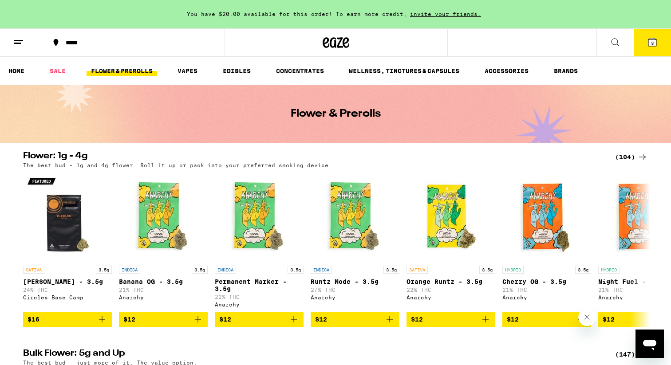
click at [650, 39] on icon at bounding box center [653, 42] width 8 height 8
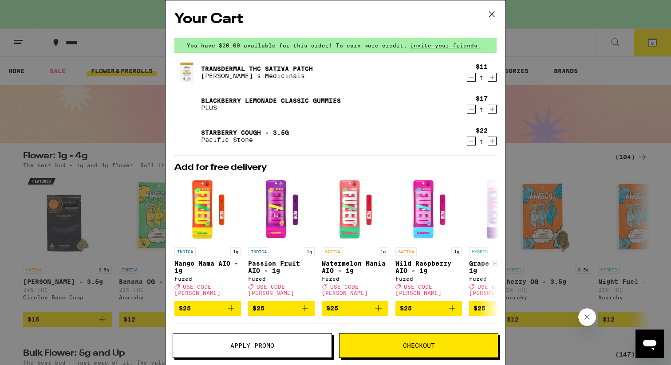
click at [590, 52] on div "Your Cart You have $20.00 available for this order! To earn more credit, invite…" at bounding box center [335, 182] width 671 height 365
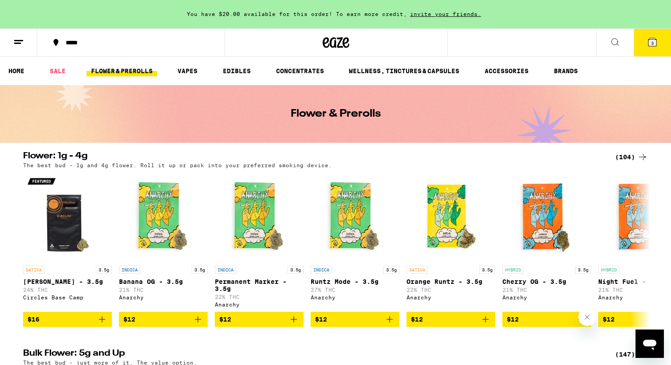
click at [632, 158] on div "(104)" at bounding box center [631, 157] width 33 height 11
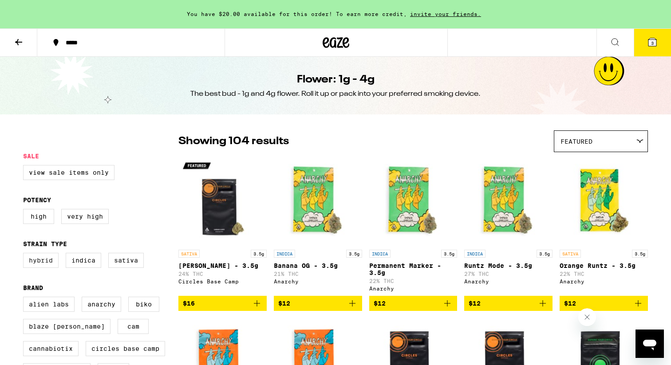
click at [37, 265] on label "Hybrid" at bounding box center [41, 260] width 36 height 15
click at [25, 255] on input "Hybrid" at bounding box center [25, 254] width 0 height 0
checkbox input "true"
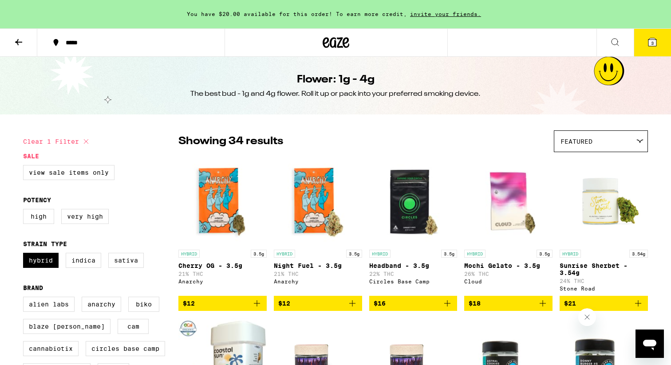
click at [319, 199] on img "Open page for Night Fuel - 3.5g from Anarchy" at bounding box center [318, 201] width 88 height 89
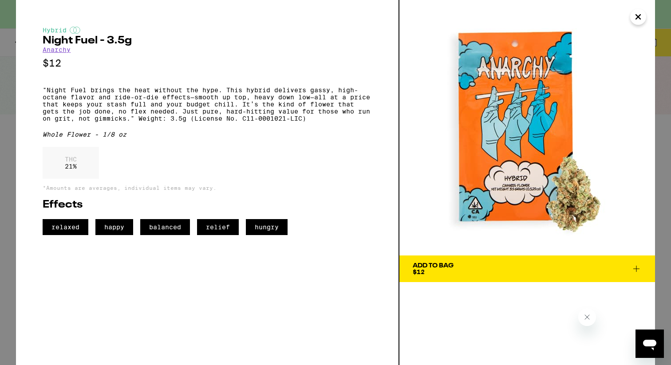
click at [471, 270] on span "Add To Bag $12" at bounding box center [527, 269] width 229 height 12
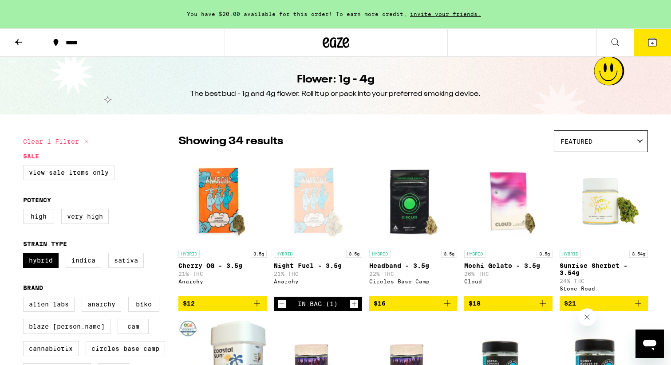
click at [18, 42] on icon at bounding box center [18, 42] width 7 height 6
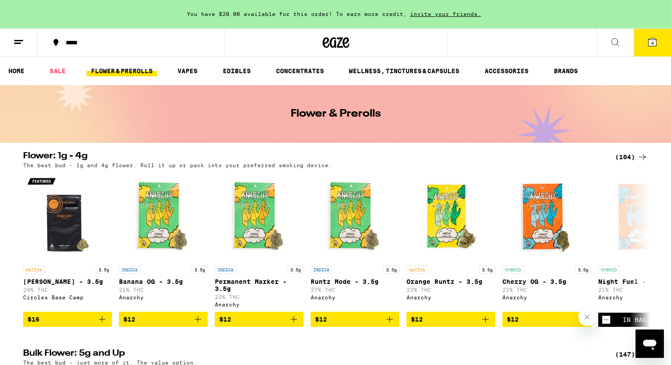
click at [119, 73] on link "FLOWER & PREROLLS" at bounding box center [122, 71] width 71 height 11
click at [63, 67] on link "SALE" at bounding box center [57, 71] width 25 height 11
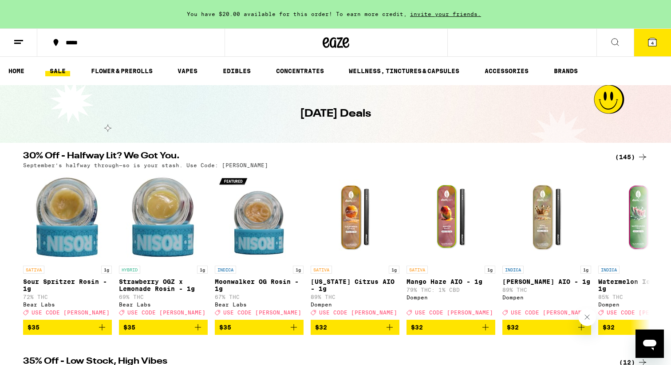
click at [629, 158] on div "(145)" at bounding box center [631, 157] width 33 height 11
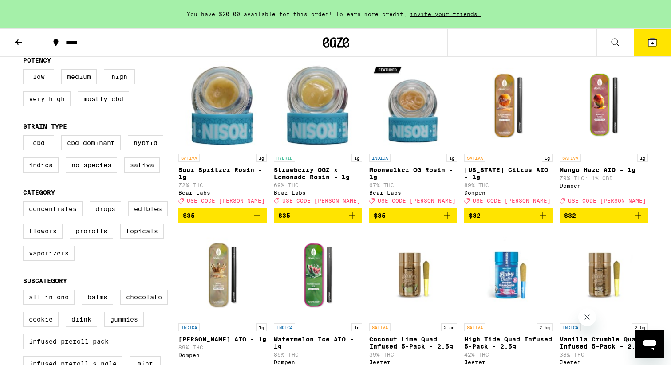
scroll to position [143, 0]
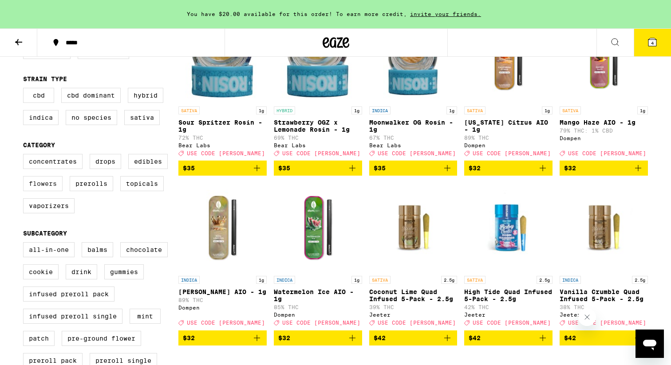
click at [40, 187] on label "Flowers" at bounding box center [43, 183] width 40 height 15
click at [25, 156] on input "Flowers" at bounding box center [25, 155] width 0 height 0
checkbox input "true"
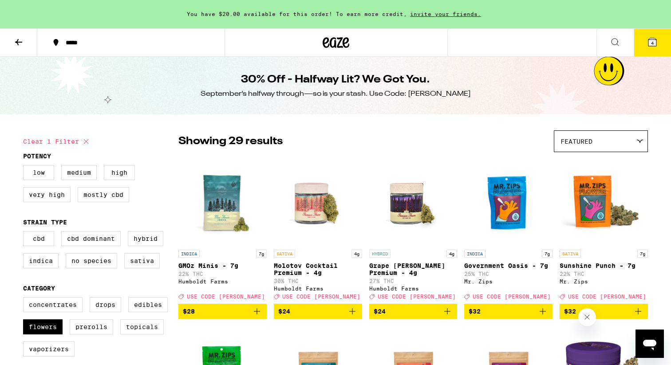
click at [405, 224] on img "Open page for Grape Runtz Premium - 4g from Humboldt Farms" at bounding box center [413, 201] width 88 height 89
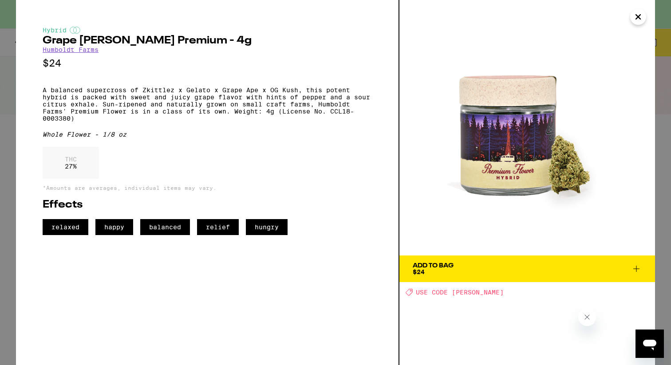
click at [639, 15] on icon "Close" at bounding box center [638, 17] width 4 height 4
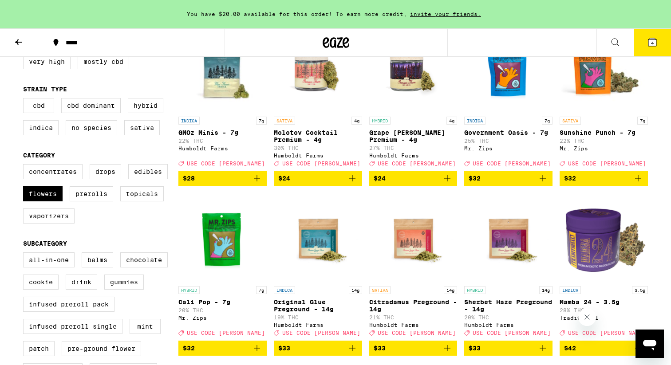
scroll to position [139, 0]
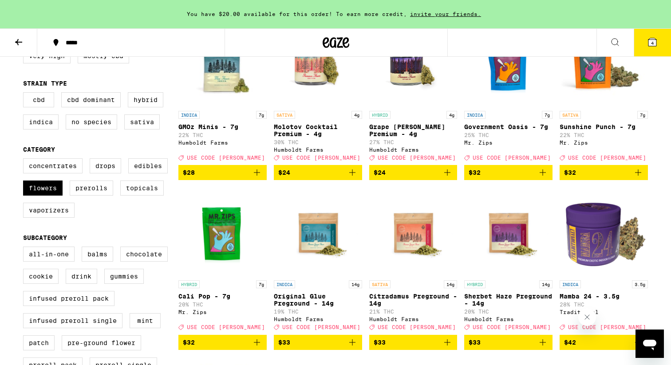
click at [201, 245] on img "Open page for Cali Pop - 7g from Mr. Zips" at bounding box center [222, 231] width 88 height 89
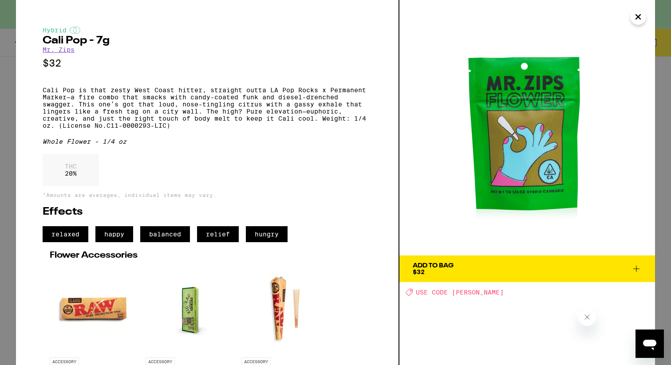
click at [637, 16] on icon "Close" at bounding box center [638, 17] width 4 height 4
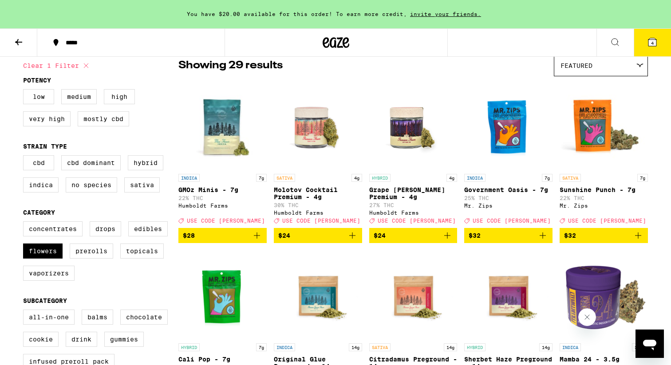
scroll to position [78, 0]
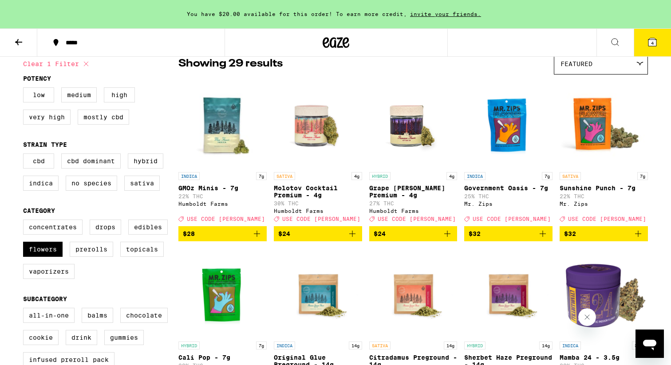
click at [449, 237] on icon "Add to bag" at bounding box center [447, 234] width 6 height 6
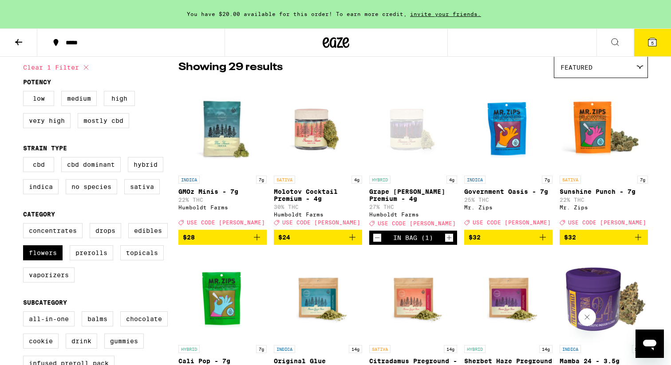
scroll to position [51, 0]
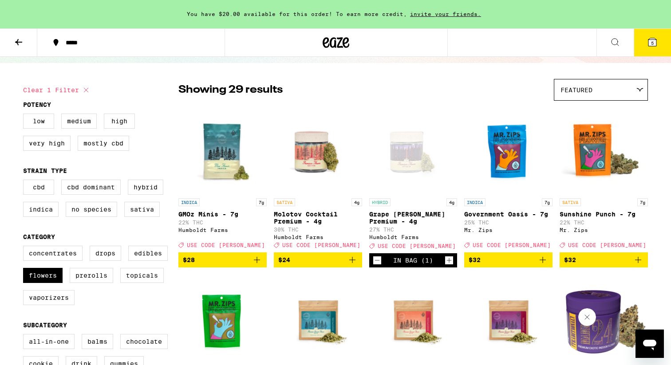
click at [648, 45] on icon at bounding box center [652, 42] width 11 height 11
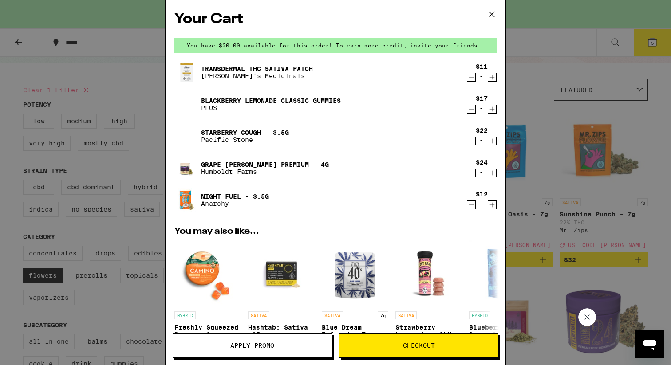
click at [470, 203] on icon "Decrement" at bounding box center [471, 205] width 8 height 11
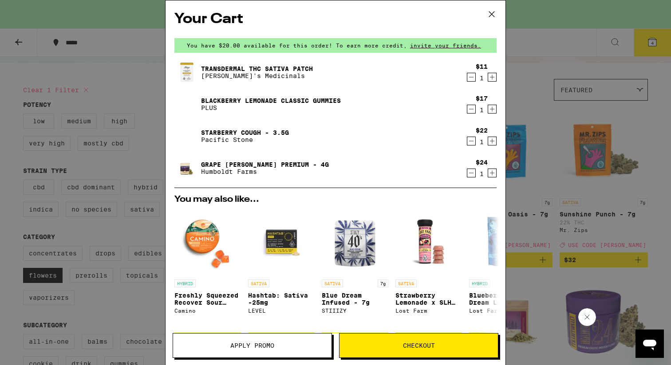
click at [488, 11] on icon at bounding box center [491, 14] width 13 height 13
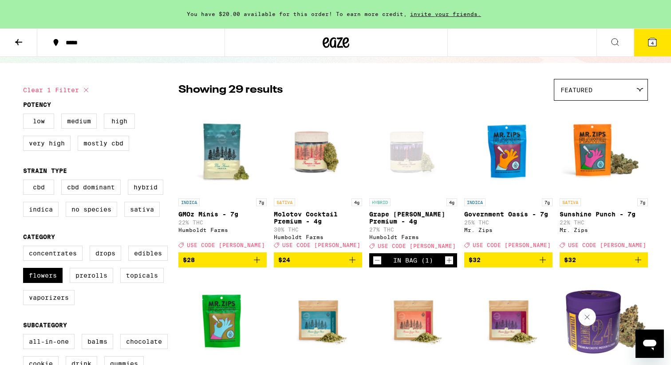
click at [17, 38] on icon at bounding box center [18, 42] width 11 height 11
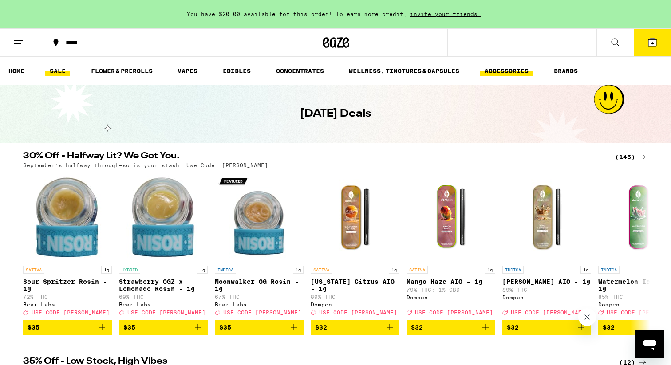
click at [511, 72] on link "ACCESSORIES" at bounding box center [506, 71] width 53 height 11
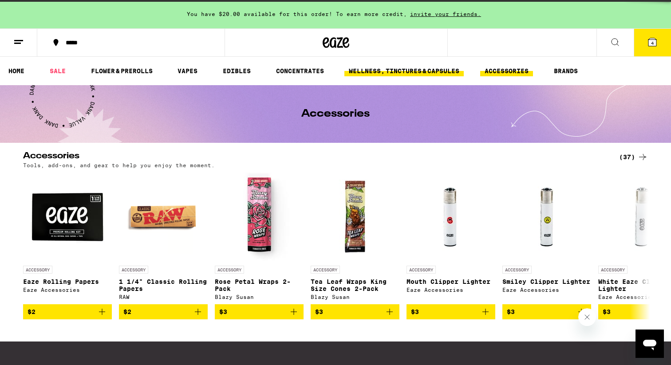
click at [426, 69] on link "WELLNESS, TINCTURES & CAPSULES" at bounding box center [403, 71] width 119 height 11
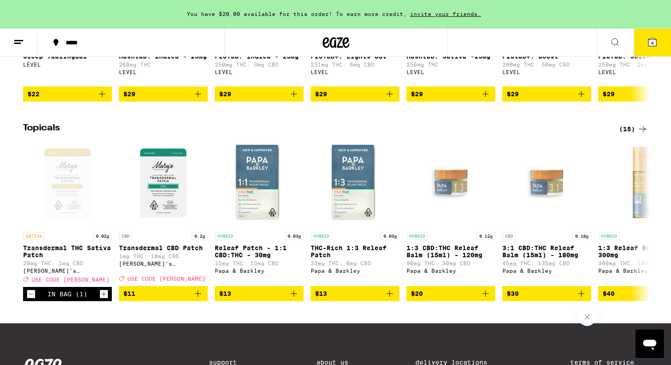
scroll to position [780, 0]
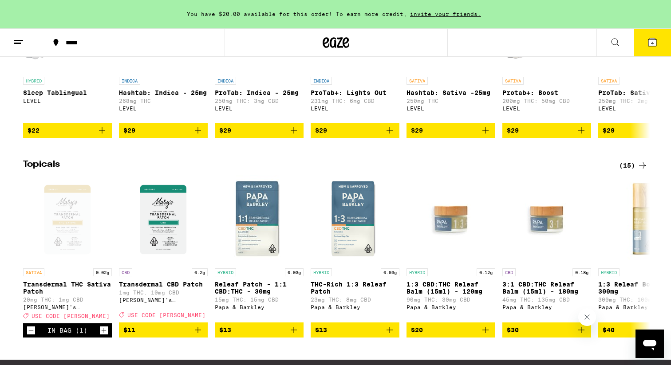
click at [632, 171] on div "(15)" at bounding box center [633, 165] width 29 height 11
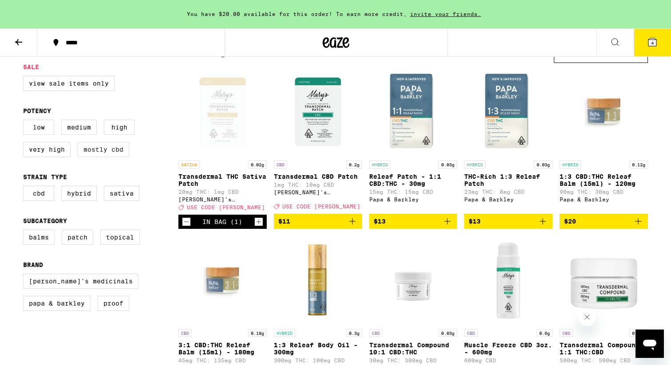
scroll to position [89, 0]
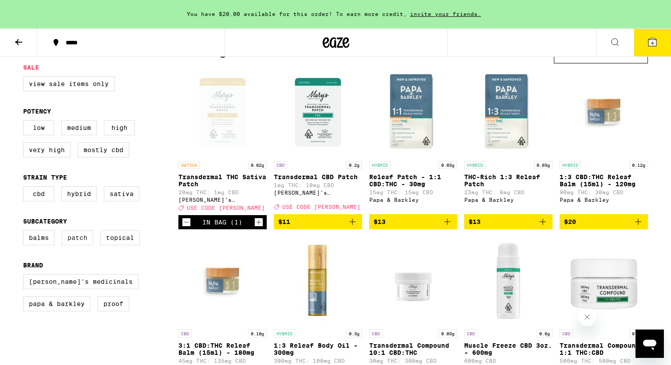
click at [79, 245] on label "Patch" at bounding box center [78, 237] width 32 height 15
click at [25, 232] on input "Patch" at bounding box center [25, 232] width 0 height 0
checkbox input "true"
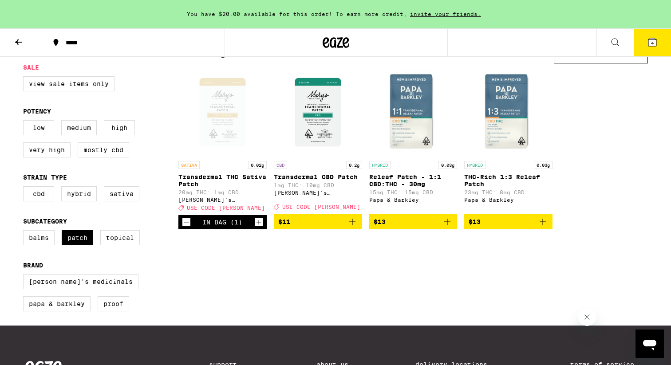
click at [10, 40] on button at bounding box center [18, 43] width 37 height 28
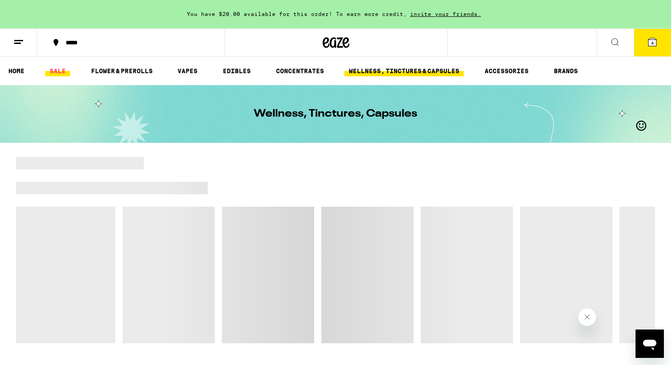
click at [59, 75] on link "SALE" at bounding box center [57, 71] width 25 height 11
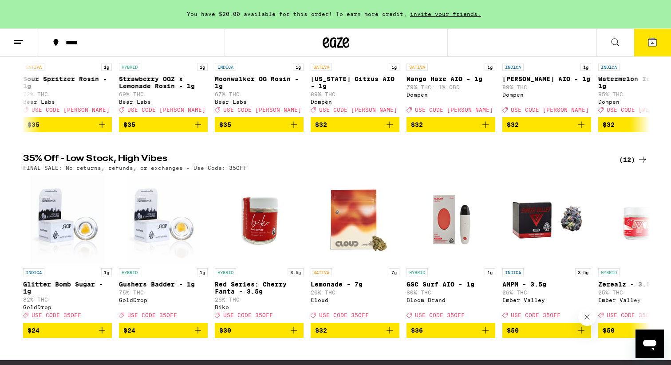
scroll to position [162, 0]
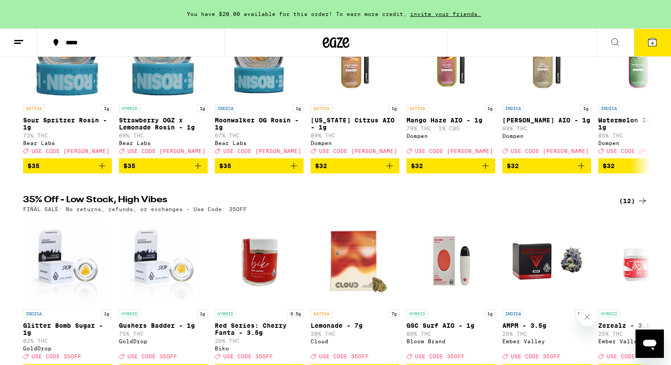
click at [637, 206] on icon at bounding box center [642, 201] width 11 height 11
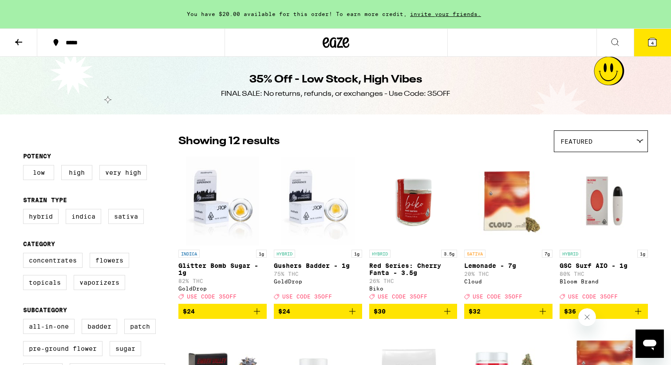
click at [659, 44] on button "4" at bounding box center [652, 43] width 37 height 28
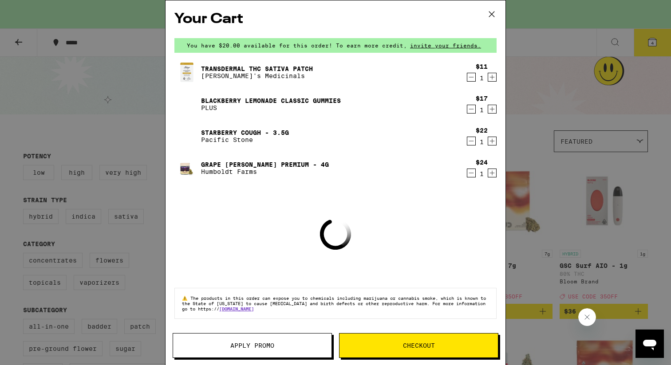
click at [617, 163] on div "Your Cart You have $20.00 available for this order! To earn more credit, invite…" at bounding box center [335, 182] width 671 height 365
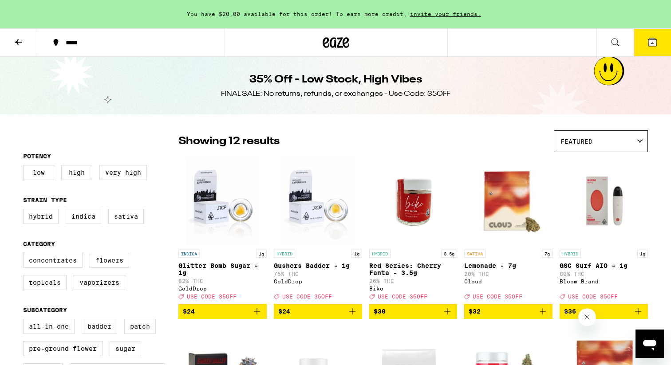
click at [16, 36] on button at bounding box center [18, 43] width 37 height 28
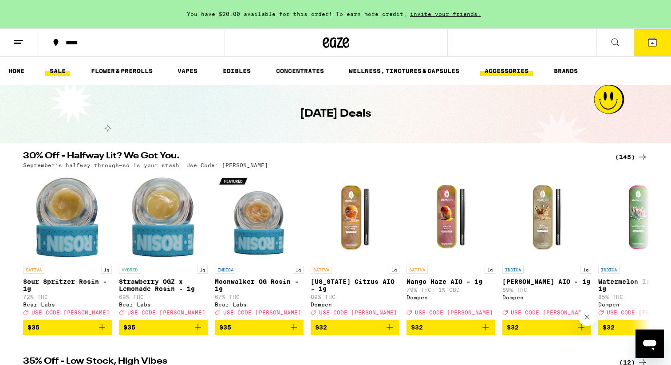
click at [518, 71] on link "ACCESSORIES" at bounding box center [506, 71] width 53 height 11
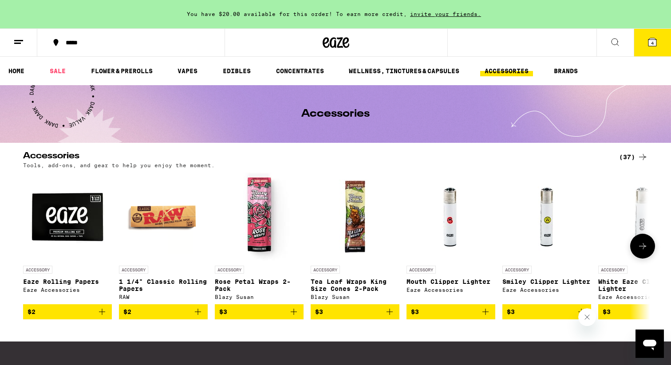
click at [639, 250] on icon at bounding box center [642, 246] width 11 height 11
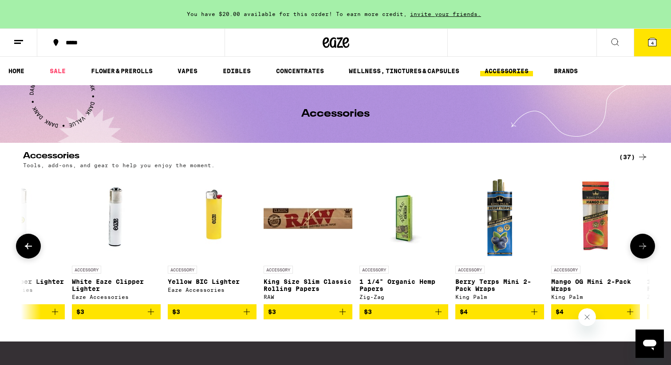
scroll to position [0, 528]
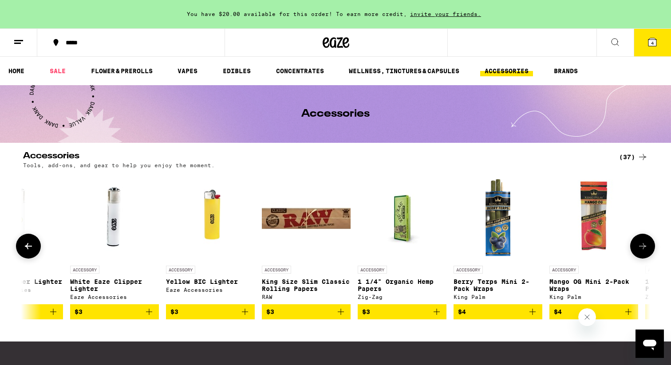
click at [639, 250] on icon at bounding box center [642, 246] width 11 height 11
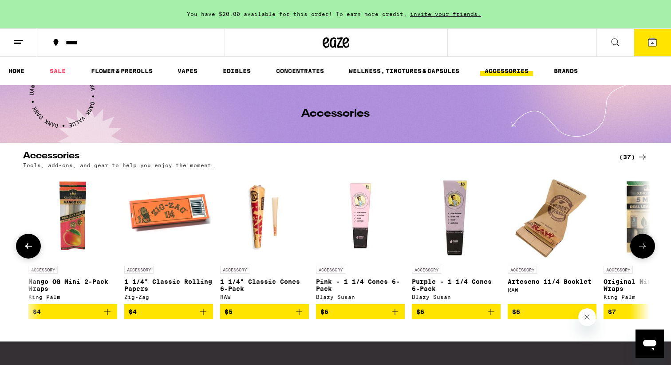
scroll to position [0, 1057]
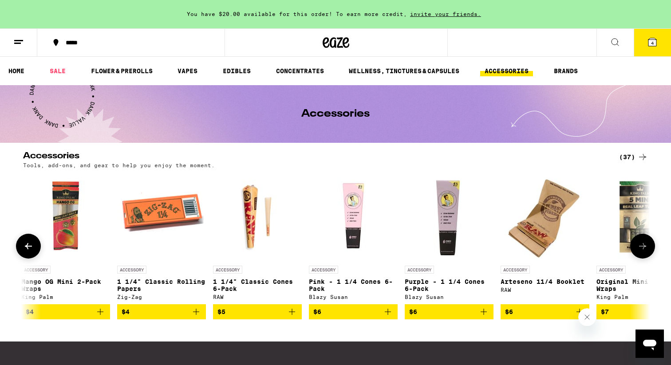
click at [639, 249] on icon at bounding box center [642, 246] width 11 height 11
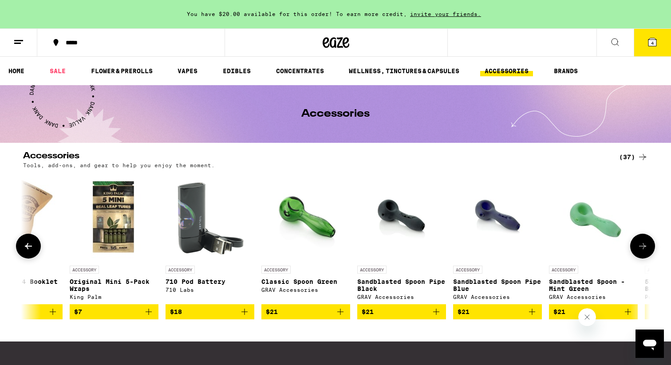
scroll to position [0, 1585]
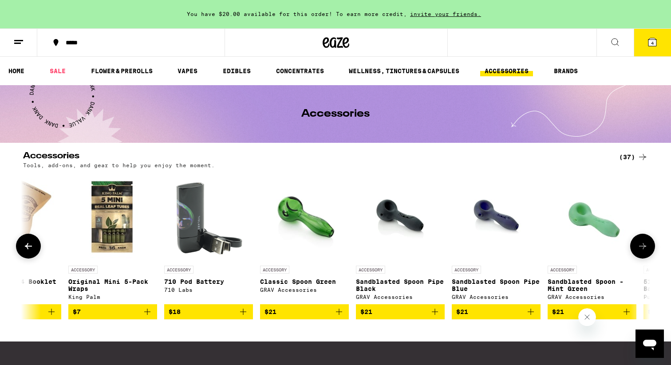
click at [639, 249] on icon at bounding box center [642, 246] width 11 height 11
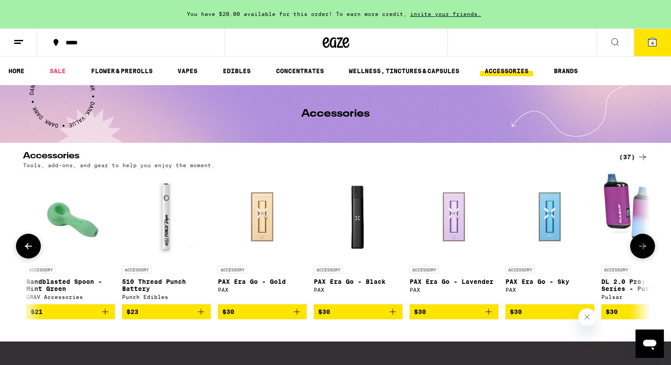
scroll to position [0, 2113]
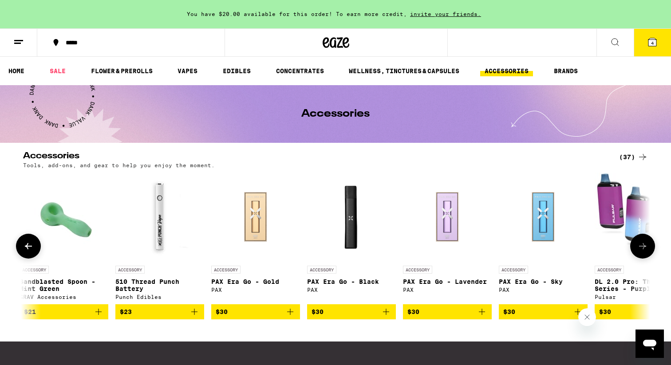
click at [637, 246] on icon at bounding box center [642, 246] width 11 height 11
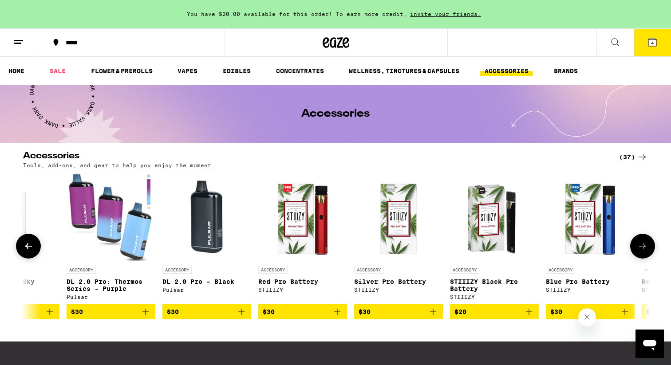
click at [637, 246] on icon at bounding box center [642, 246] width 11 height 11
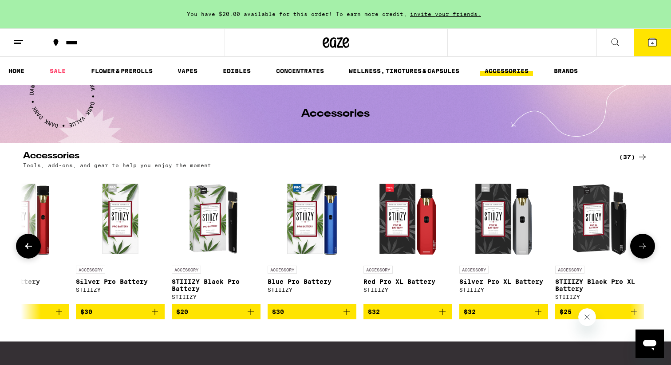
scroll to position [0, 2923]
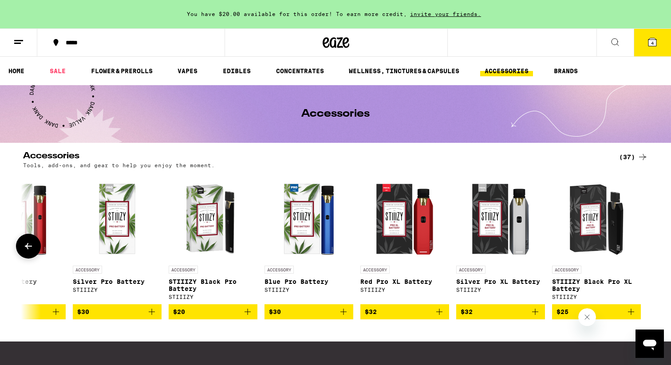
click at [637, 246] on div at bounding box center [642, 246] width 25 height 25
click at [24, 252] on icon at bounding box center [28, 246] width 11 height 11
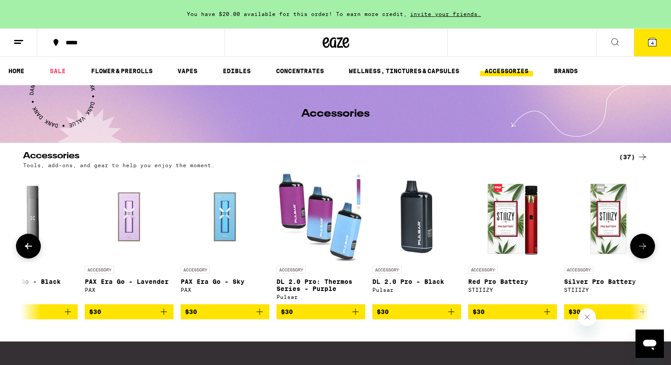
click at [24, 252] on icon at bounding box center [28, 246] width 11 height 11
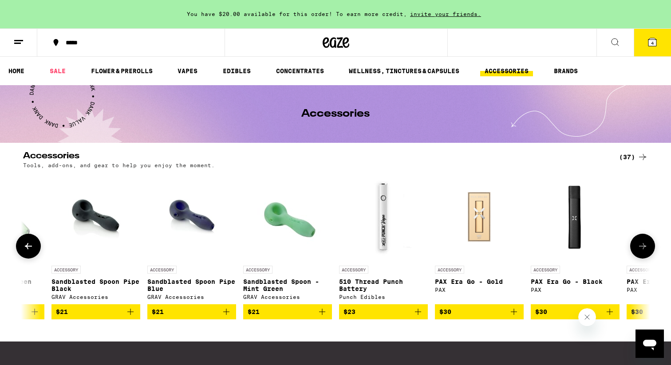
click at [24, 252] on icon at bounding box center [28, 246] width 11 height 11
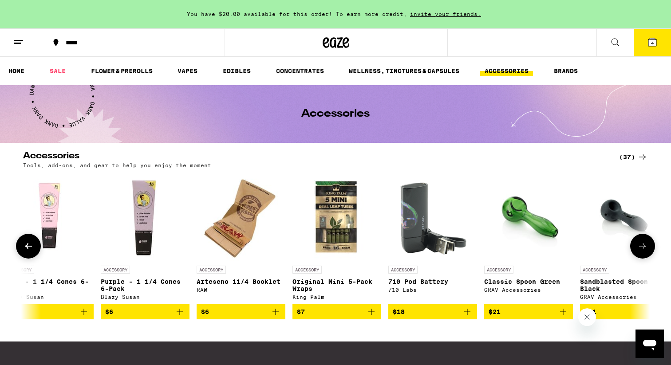
click at [24, 252] on icon at bounding box center [28, 246] width 11 height 11
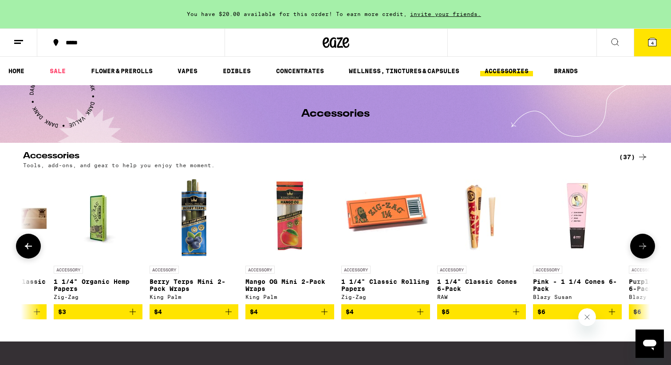
click at [24, 252] on icon at bounding box center [28, 246] width 11 height 11
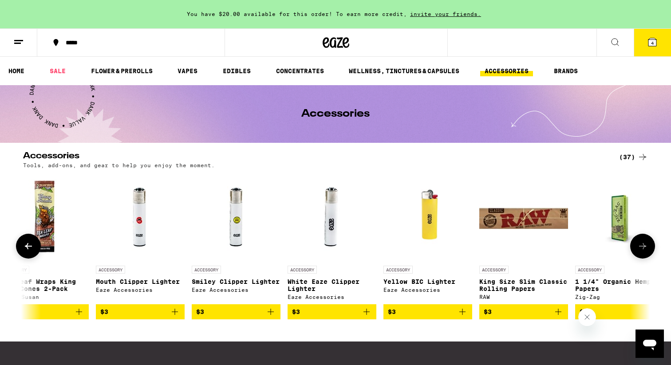
scroll to position [0, 304]
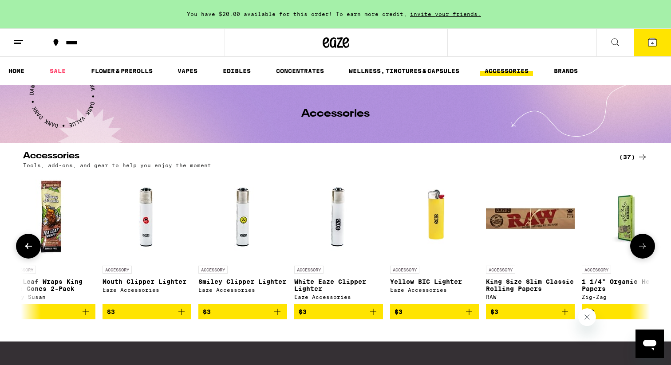
click at [24, 252] on icon at bounding box center [28, 246] width 11 height 11
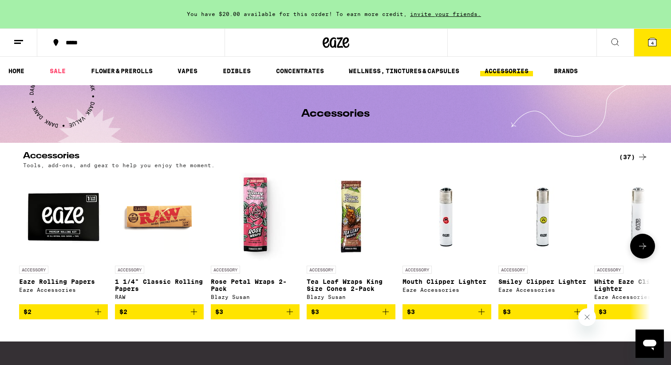
scroll to position [0, 0]
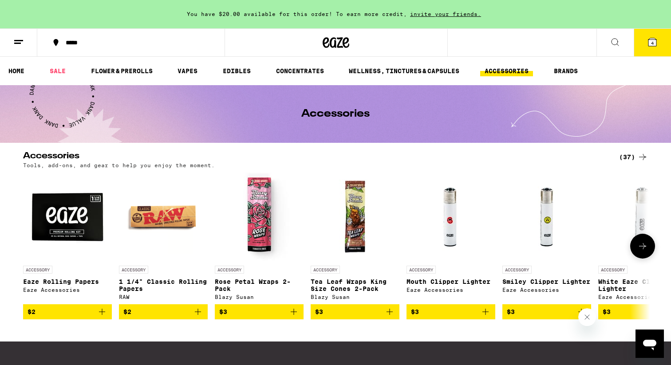
click at [69, 219] on img "Open page for Eaze Rolling Papers from Eaze Accessories" at bounding box center [67, 217] width 89 height 89
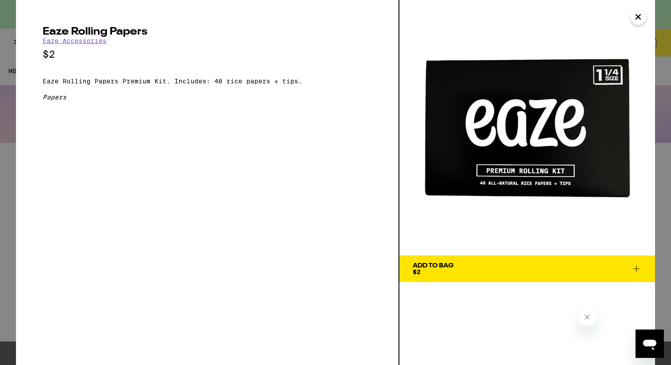
click at [9, 232] on div "Eaze Rolling Papers Eaze Accessories $2 Eaze Rolling Papers Premium Kit. Includ…" at bounding box center [335, 182] width 671 height 365
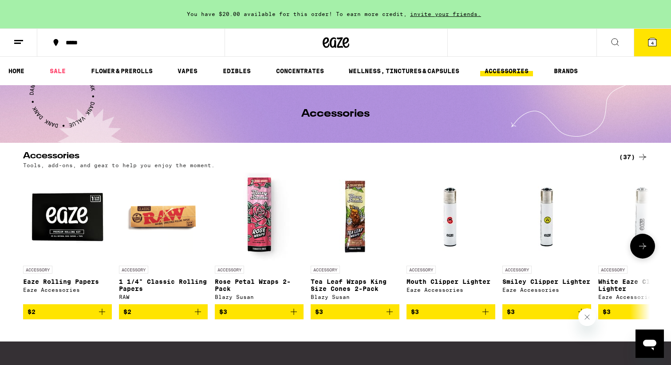
click at [143, 229] on img at bounding box center [163, 217] width 89 height 89
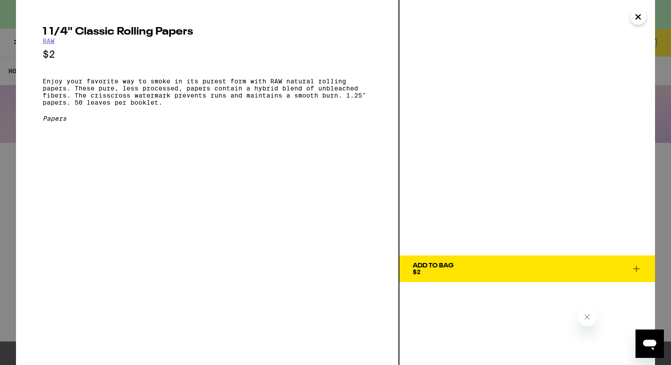
click at [12, 198] on div "1 1/4" Classic Rolling Papers RAW $2 Enjoy your favorite way to smoke in its pu…" at bounding box center [335, 182] width 671 height 365
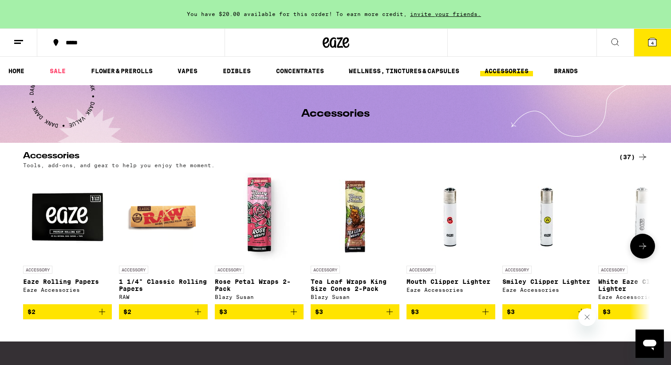
click at [102, 312] on icon "Add to bag" at bounding box center [102, 312] width 11 height 11
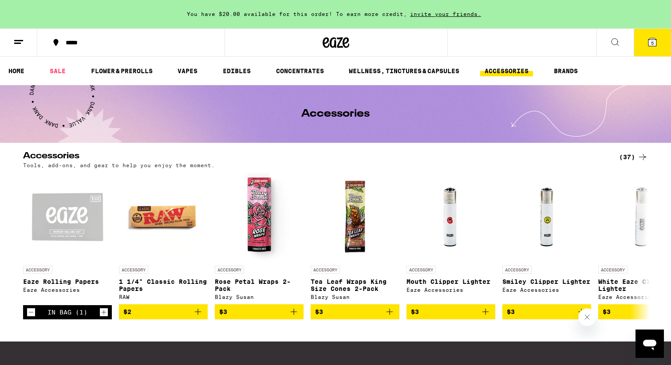
click at [651, 39] on icon at bounding box center [653, 42] width 8 height 8
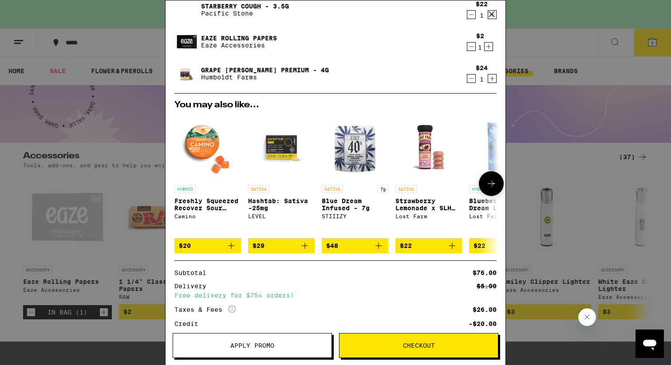
scroll to position [130, 0]
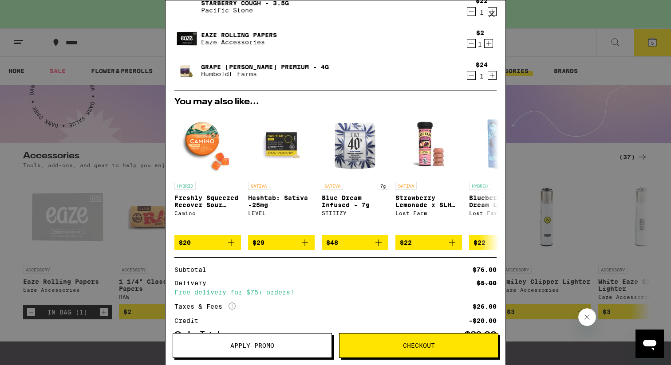
click at [416, 344] on span "Checkout" at bounding box center [419, 346] width 32 height 6
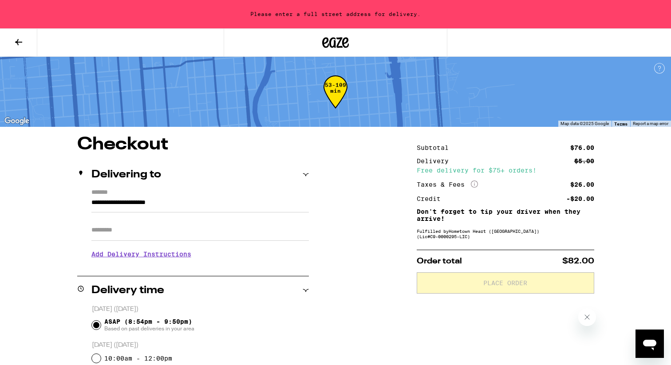
click at [475, 183] on icon "More Info" at bounding box center [474, 184] width 7 height 7
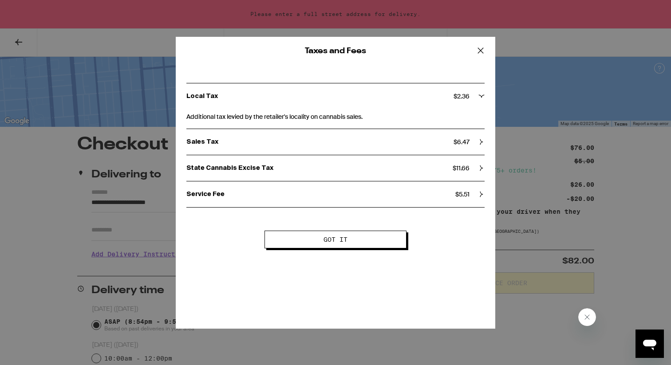
click at [472, 356] on div "Taxes and Fees Local Tax $ 2.36 Additional tax levied by the retailer's localit…" at bounding box center [335, 182] width 671 height 365
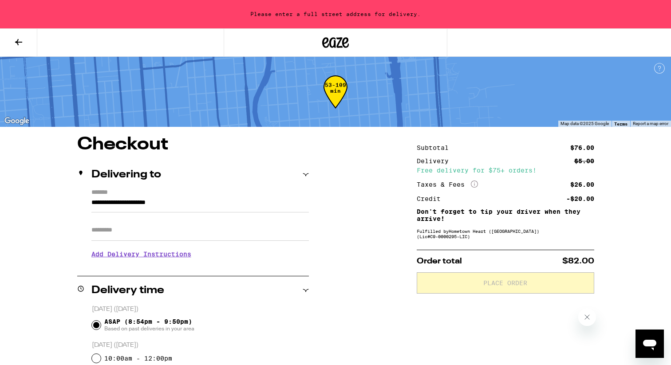
click at [22, 44] on icon at bounding box center [18, 42] width 11 height 11
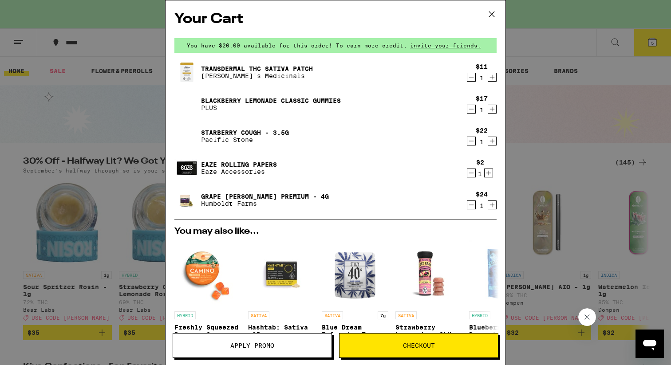
click at [275, 341] on button "Apply Promo" at bounding box center [252, 345] width 159 height 25
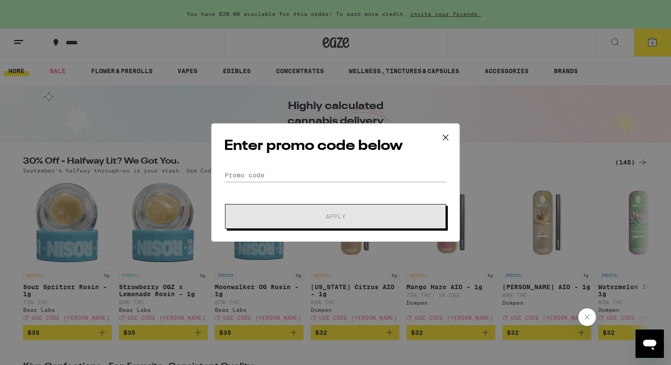
click at [330, 163] on div "Enter promo code below Promo Code Apply" at bounding box center [335, 182] width 249 height 119
click at [304, 174] on input "Promo Code" at bounding box center [335, 175] width 223 height 13
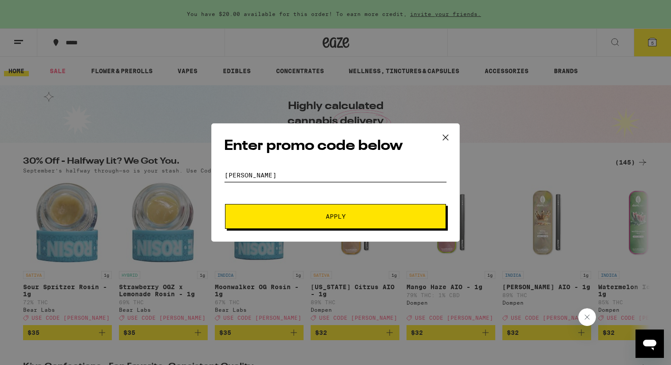
type input "LITTY"
click at [314, 207] on button "Apply" at bounding box center [335, 216] width 221 height 25
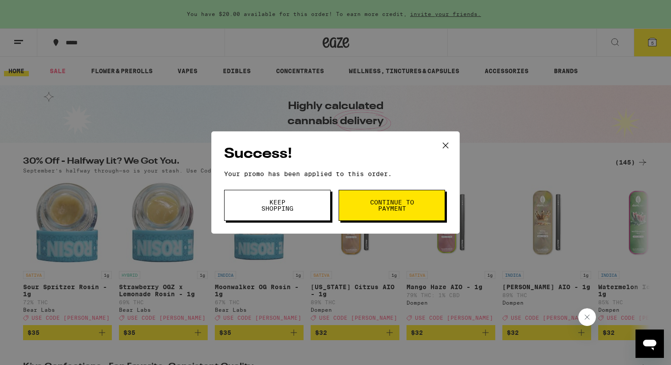
click at [360, 208] on button "Continue to payment" at bounding box center [392, 205] width 107 height 31
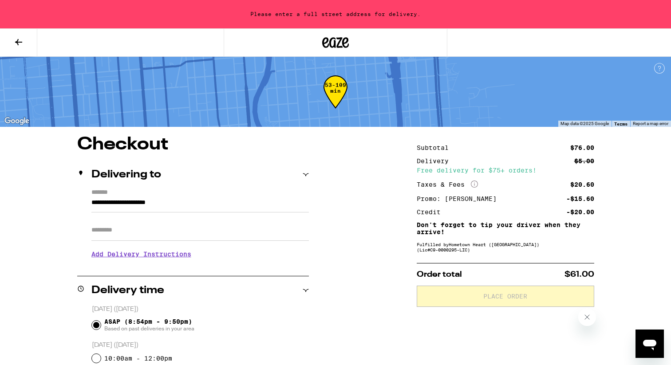
click at [471, 183] on icon "More Info" at bounding box center [474, 184] width 7 height 7
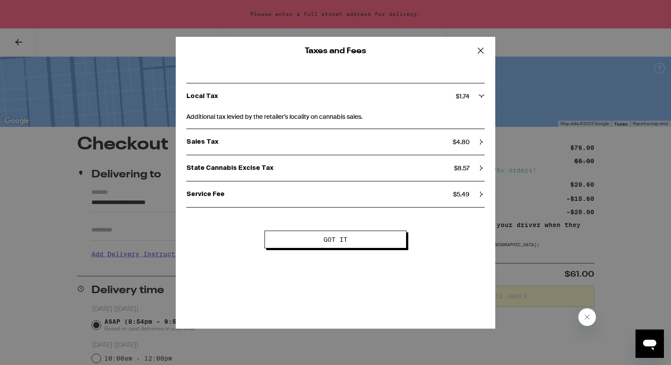
click at [526, 352] on div "Taxes and Fees Local Tax $ 1.74 Additional tax levied by the retailer's localit…" at bounding box center [335, 182] width 671 height 365
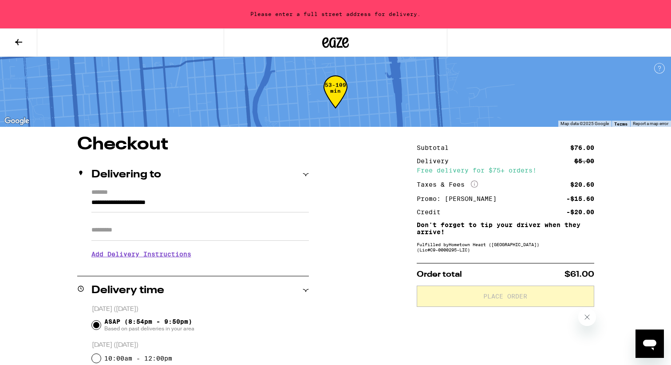
click at [146, 201] on input "**********" at bounding box center [200, 205] width 218 height 15
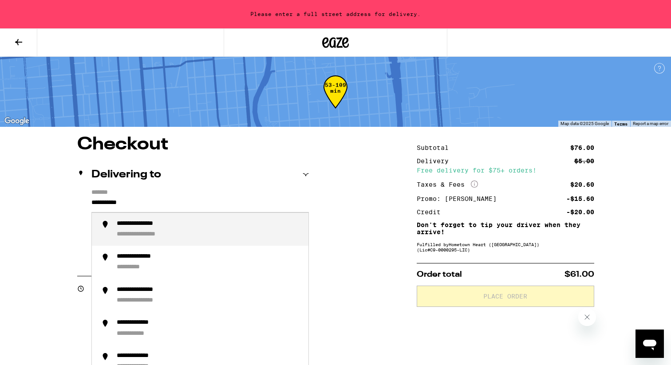
click at [150, 232] on div "**********" at bounding box center [151, 235] width 68 height 8
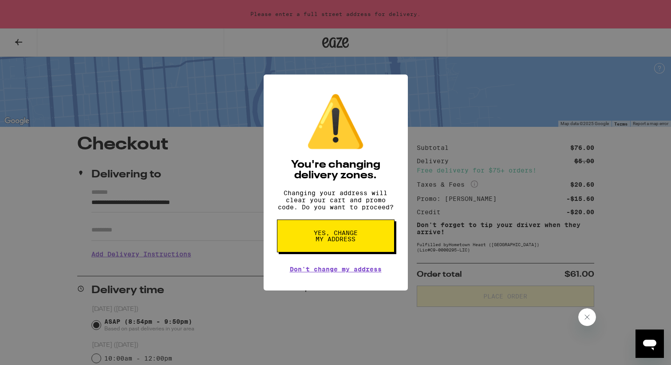
click at [329, 237] on span "Yes, change my address" at bounding box center [336, 236] width 46 height 12
type input "**********"
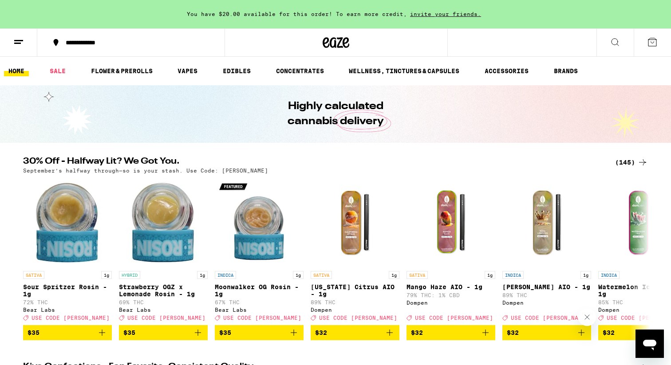
click at [655, 38] on icon at bounding box center [652, 42] width 11 height 11
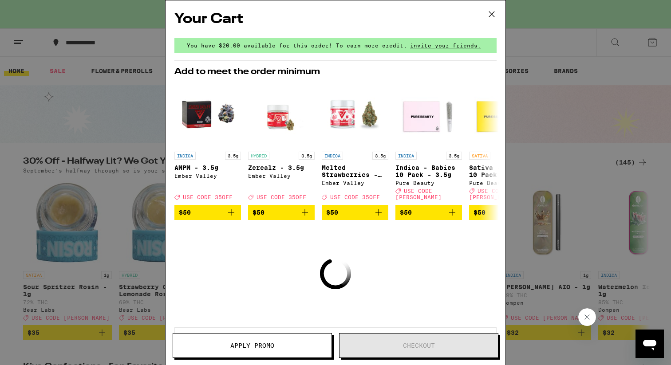
click at [494, 13] on icon at bounding box center [491, 14] width 13 height 13
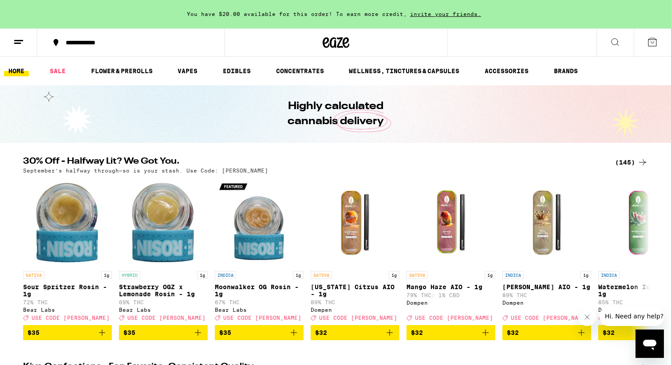
click at [666, 38] on button at bounding box center [652, 43] width 37 height 28
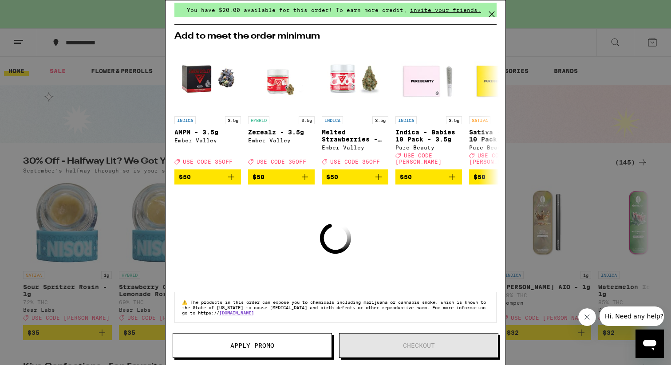
click at [67, 90] on div "Your Cart You have $20.00 available for this order! To earn more credit, invite…" at bounding box center [335, 182] width 671 height 365
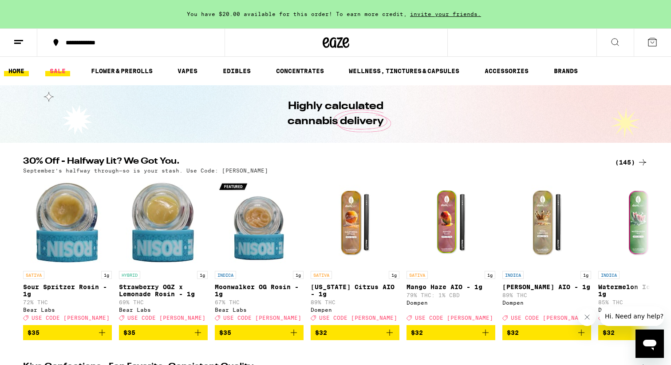
click at [60, 72] on link "SALE" at bounding box center [57, 71] width 25 height 11
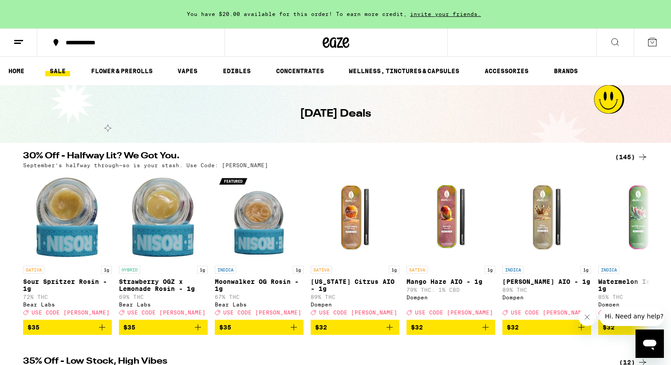
click at [633, 156] on div "(145)" at bounding box center [631, 157] width 33 height 11
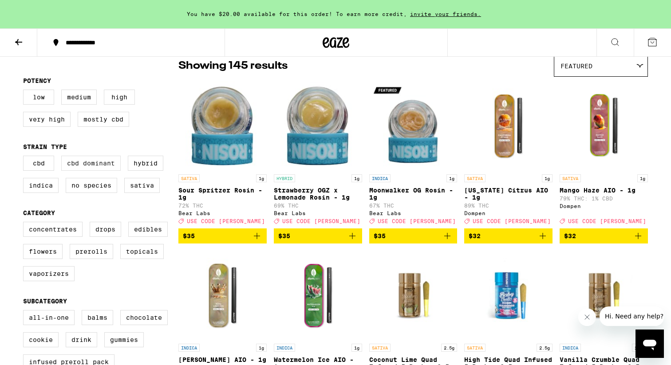
scroll to position [76, 0]
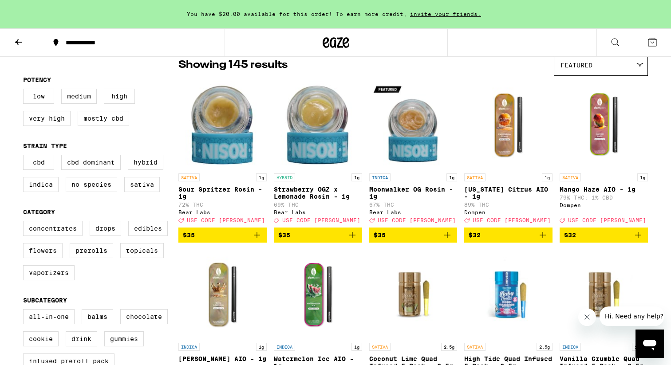
click at [53, 258] on label "Flowers" at bounding box center [43, 250] width 40 height 15
click at [25, 223] on input "Flowers" at bounding box center [25, 222] width 0 height 0
checkbox input "true"
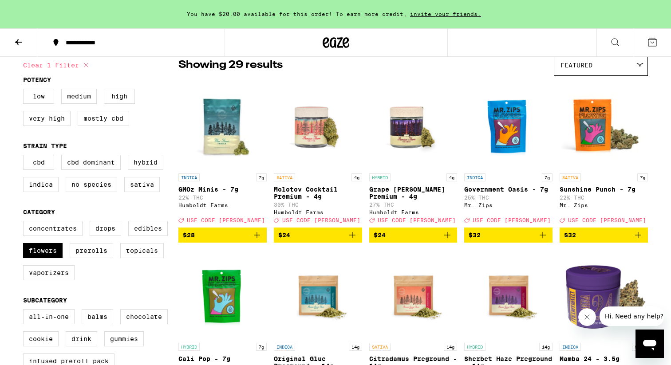
click at [447, 238] on icon "Add to bag" at bounding box center [447, 235] width 6 height 6
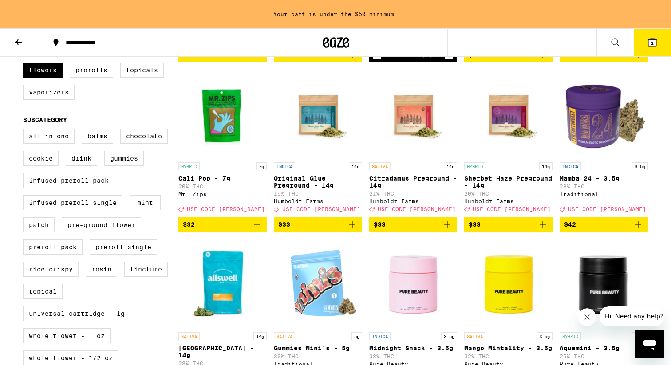
scroll to position [138, 0]
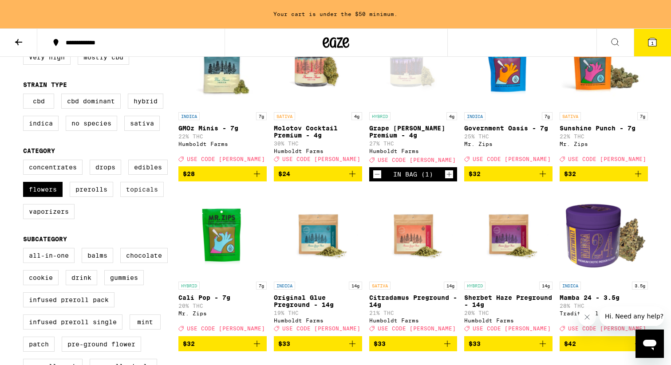
click at [145, 197] on label "Topicals" at bounding box center [142, 189] width 44 height 15
click at [25, 162] on input "Topicals" at bounding box center [25, 161] width 0 height 0
checkbox input "true"
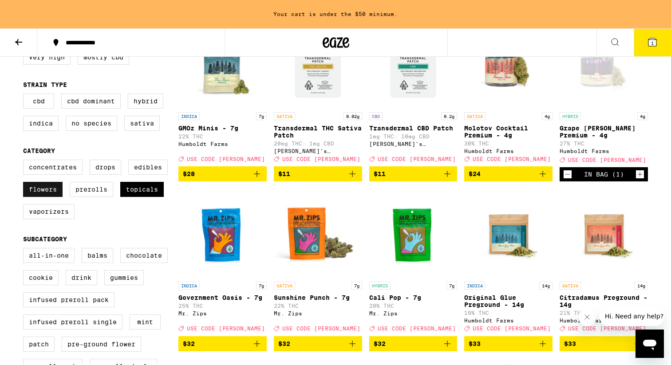
click at [46, 197] on label "Flowers" at bounding box center [43, 189] width 40 height 15
click at [25, 162] on input "Flowers" at bounding box center [25, 161] width 0 height 0
checkbox input "false"
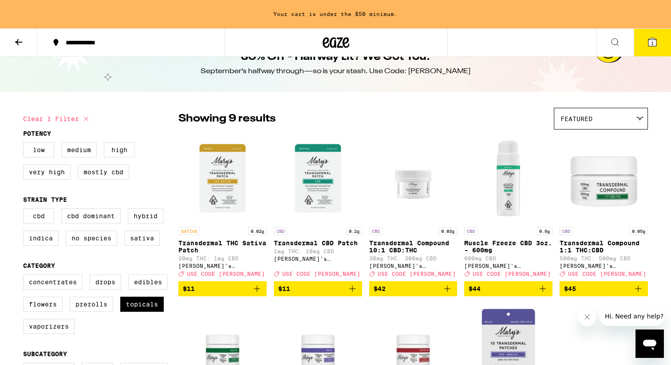
scroll to position [24, 0]
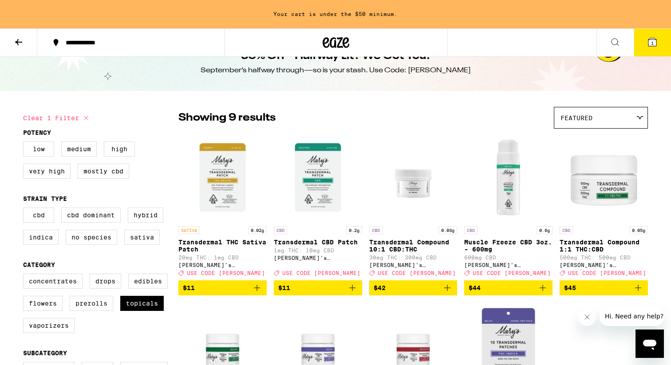
click at [256, 293] on icon "Add to bag" at bounding box center [257, 288] width 11 height 11
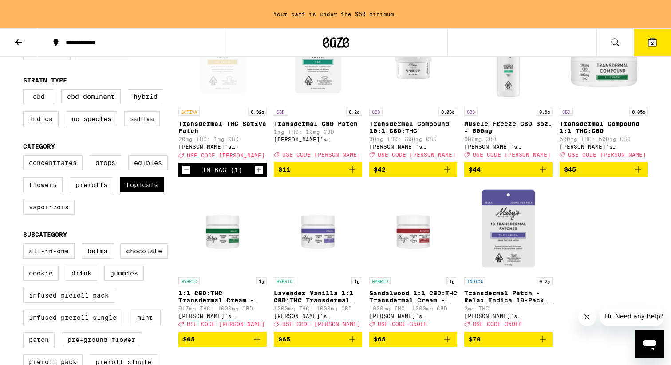
scroll to position [107, 0]
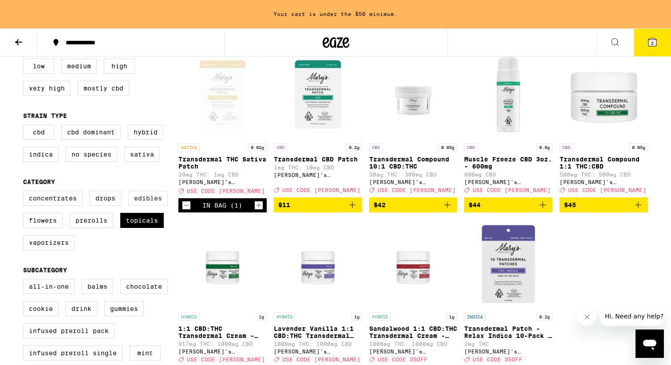
click at [156, 203] on label "Edibles" at bounding box center [148, 198] width 40 height 15
click at [25, 193] on input "Edibles" at bounding box center [25, 192] width 0 height 0
checkbox input "true"
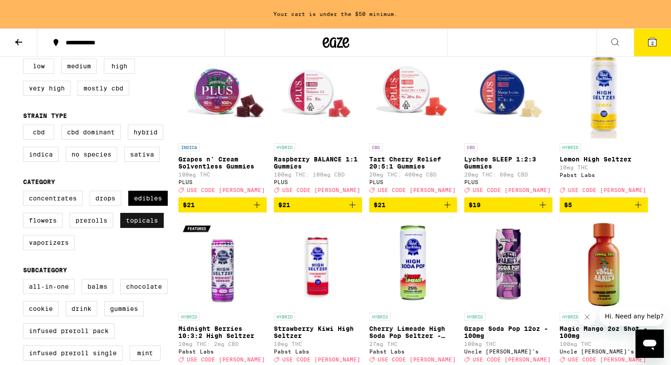
click at [142, 228] on label "Topicals" at bounding box center [142, 220] width 44 height 15
click at [25, 193] on input "Topicals" at bounding box center [25, 192] width 0 height 0
checkbox input "false"
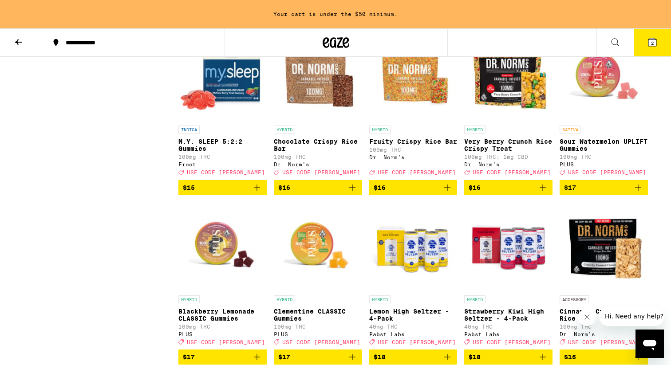
scroll to position [1165, 0]
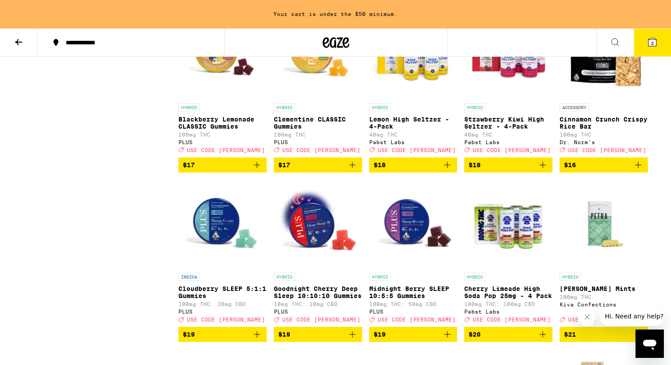
click at [214, 99] on img "Open page for Blackberry Lemonade CLASSIC Gummies from PLUS" at bounding box center [222, 54] width 88 height 89
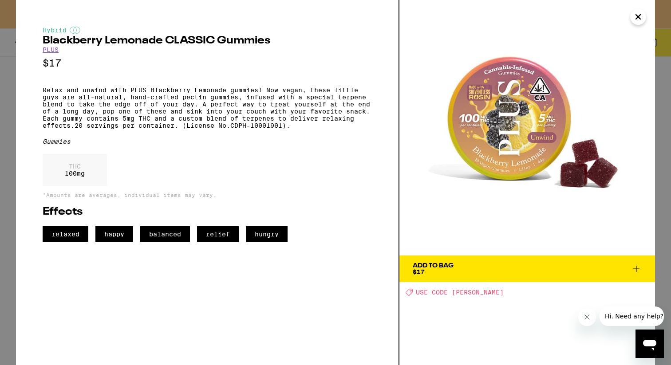
click at [638, 272] on icon at bounding box center [636, 269] width 11 height 11
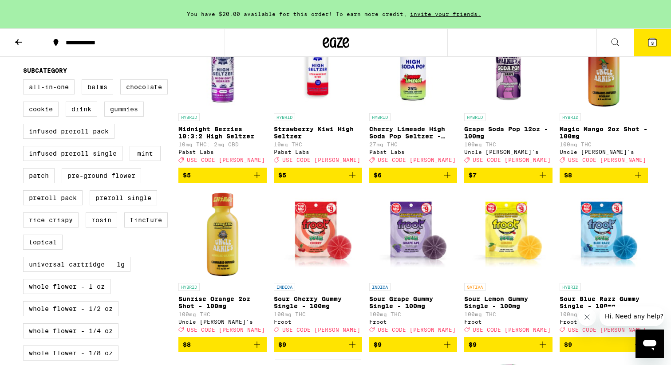
scroll to position [117, 0]
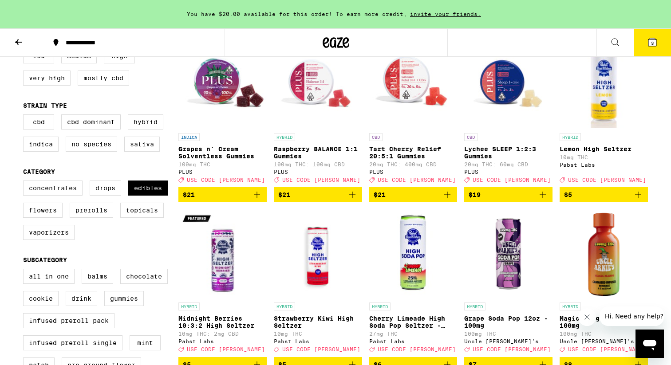
click at [16, 44] on icon at bounding box center [18, 42] width 11 height 11
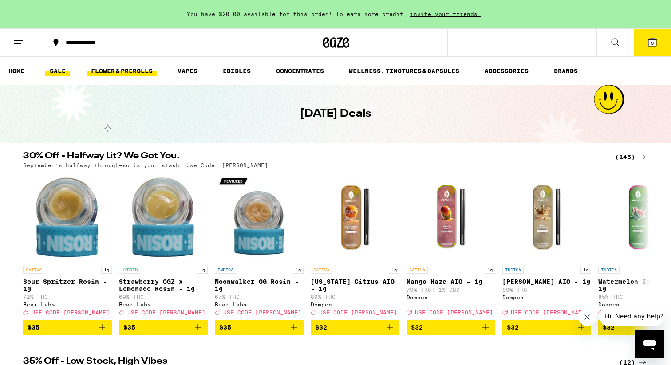
click at [112, 68] on link "FLOWER & PREROLLS" at bounding box center [122, 71] width 71 height 11
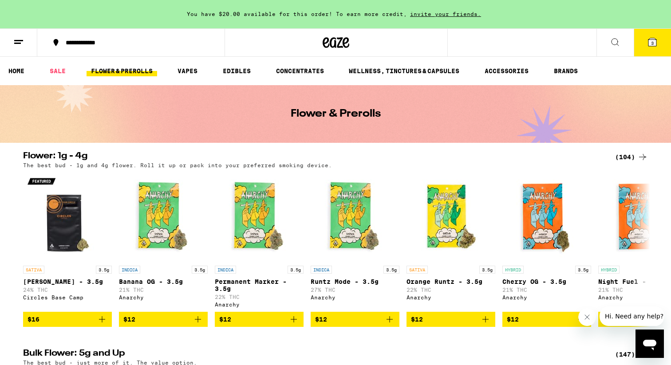
click at [632, 157] on div "(104)" at bounding box center [631, 157] width 33 height 11
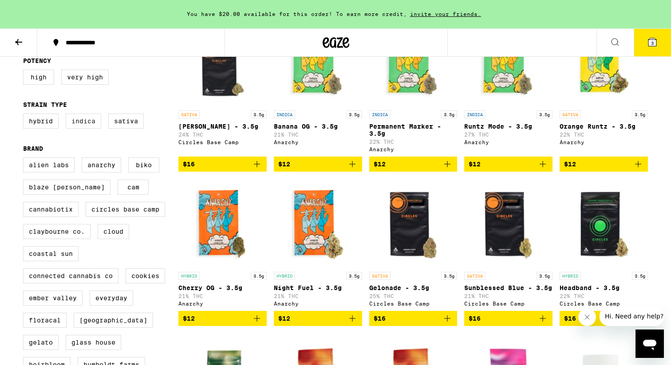
scroll to position [137, 0]
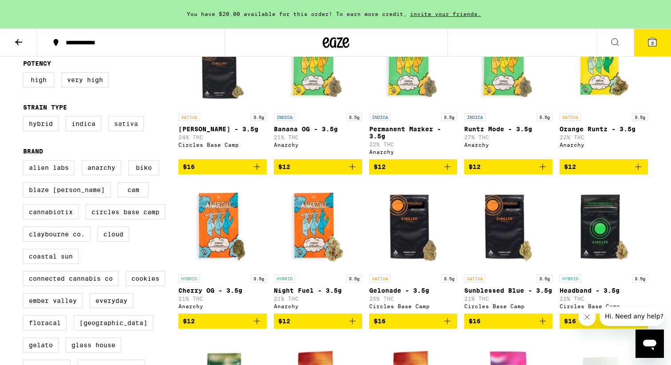
click at [122, 129] on label "Sativa" at bounding box center [126, 123] width 36 height 15
click at [25, 118] on input "Sativa" at bounding box center [25, 118] width 0 height 0
checkbox input "true"
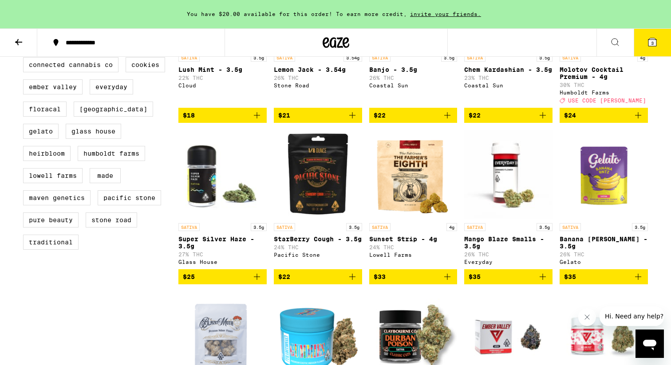
scroll to position [355, 0]
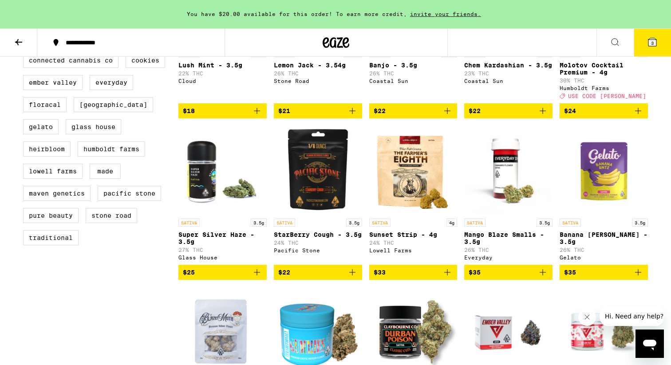
click at [351, 278] on icon "Add to bag" at bounding box center [352, 272] width 11 height 11
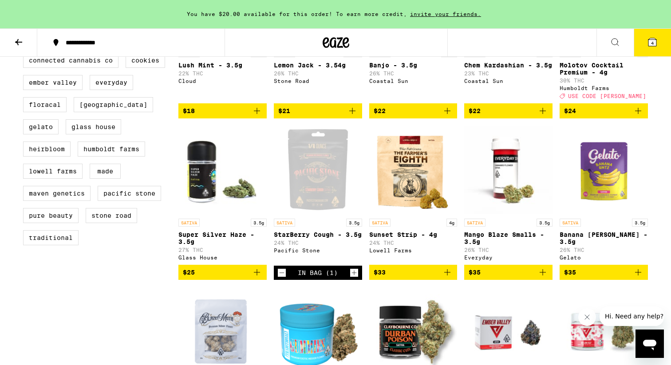
click at [663, 36] on button "4" at bounding box center [652, 43] width 37 height 28
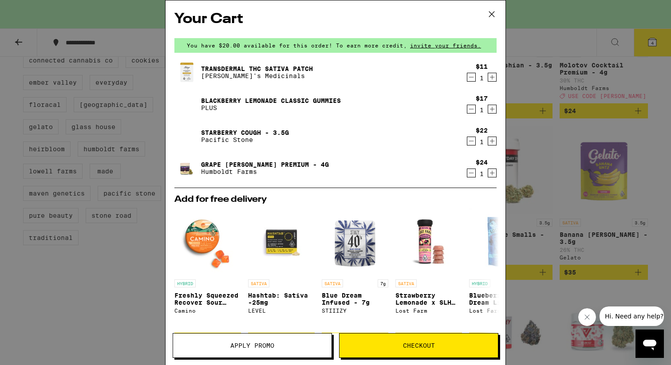
click at [280, 345] on span "Apply Promo" at bounding box center [252, 346] width 158 height 6
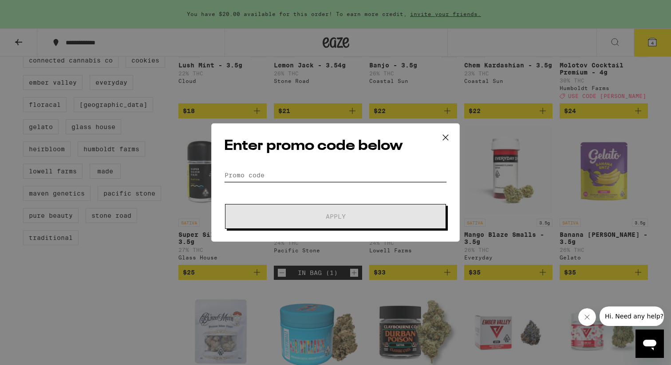
click at [320, 181] on input "Promo Code" at bounding box center [335, 175] width 223 height 13
type input ">"
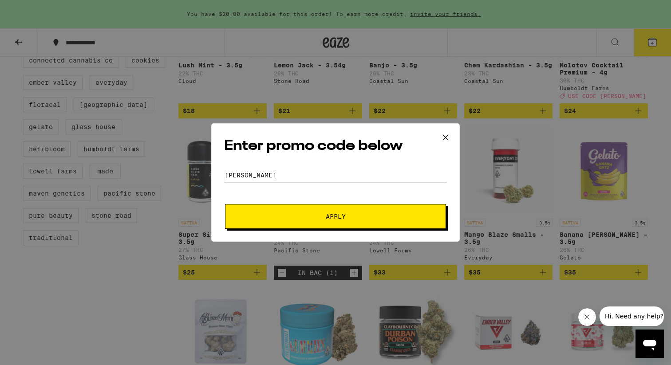
type input "LITTY"
click at [312, 216] on span "Apply" at bounding box center [336, 217] width 160 height 6
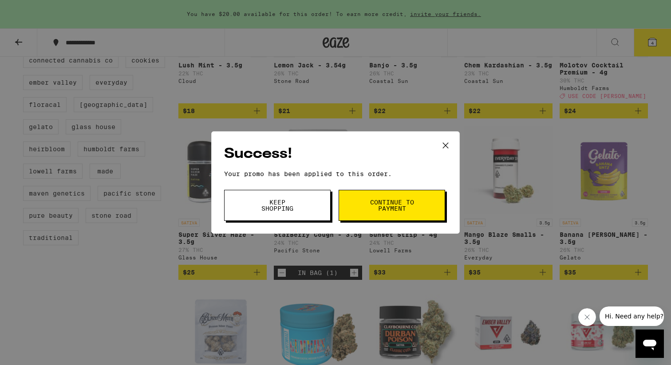
click at [384, 203] on span "Continue to payment" at bounding box center [391, 205] width 45 height 12
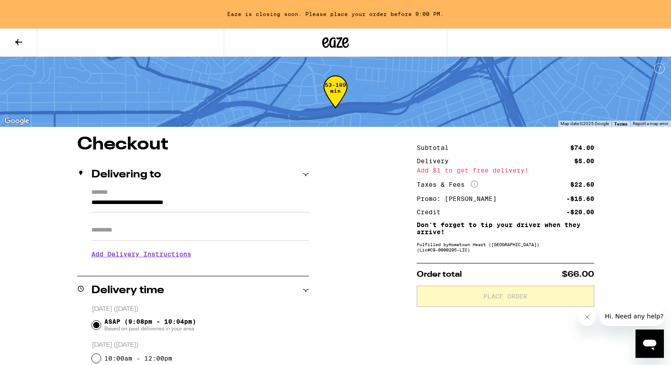
click at [13, 41] on button at bounding box center [18, 43] width 37 height 28
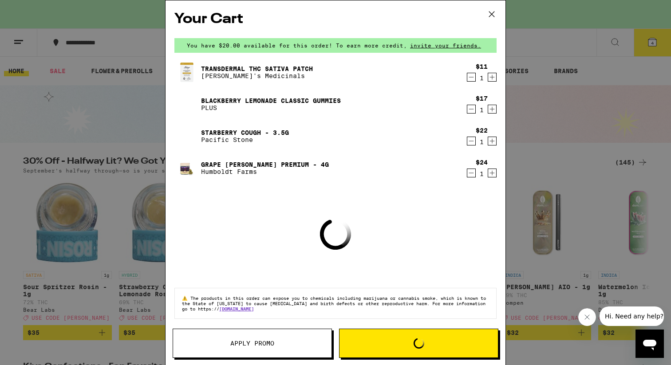
click at [488, 13] on icon at bounding box center [491, 14] width 13 height 13
click at [490, 12] on icon at bounding box center [491, 14] width 13 height 13
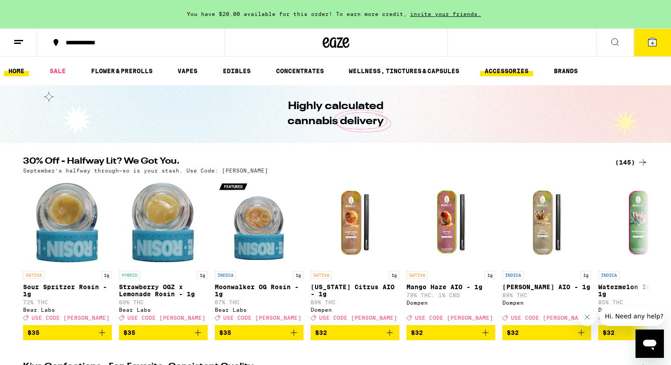
click at [509, 69] on link "ACCESSORIES" at bounding box center [506, 71] width 53 height 11
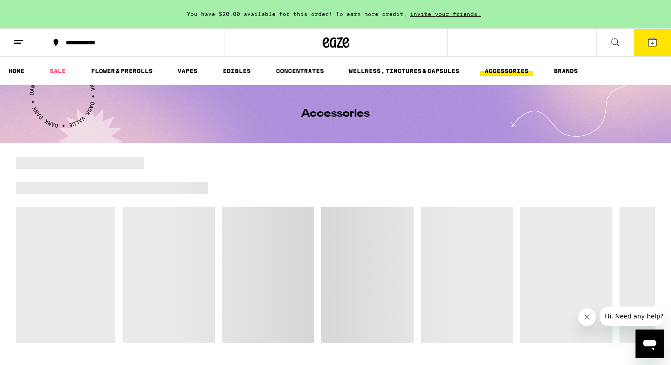
click at [510, 70] on link "ACCESSORIES" at bounding box center [506, 71] width 53 height 11
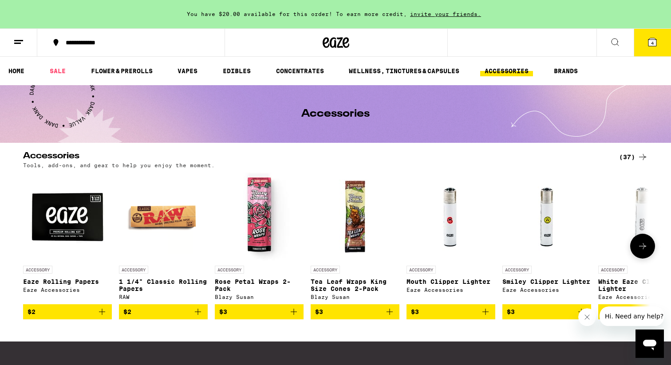
click at [99, 315] on icon "Add to bag" at bounding box center [102, 312] width 6 height 6
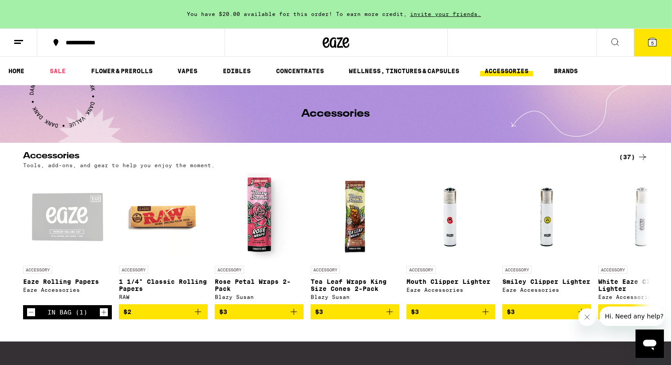
click at [653, 44] on span "5" at bounding box center [652, 42] width 3 height 5
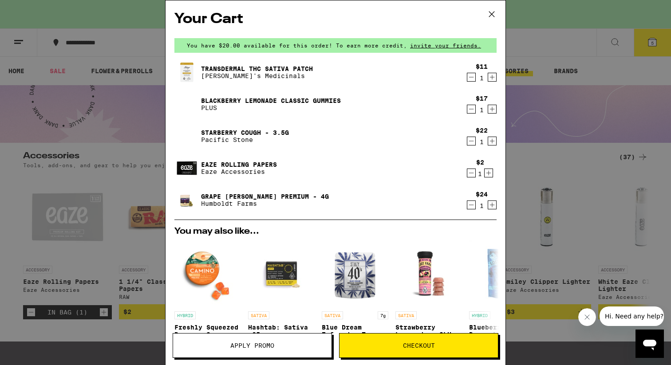
click at [407, 348] on span "Checkout" at bounding box center [419, 346] width 32 height 6
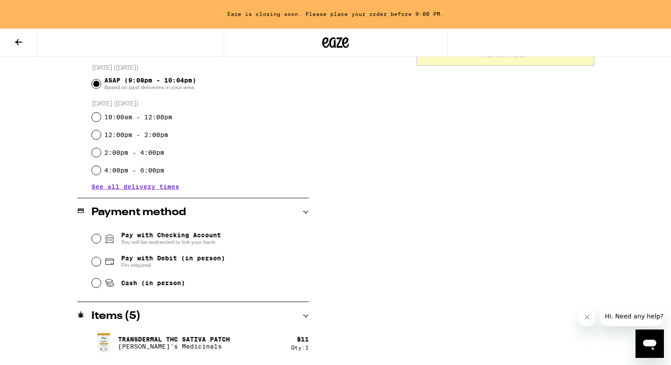
scroll to position [268, 0]
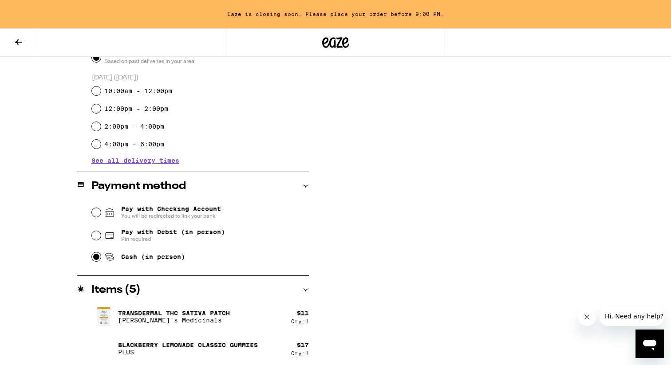
click at [95, 258] on input "Cash (in person)" at bounding box center [96, 257] width 9 height 9
radio input "true"
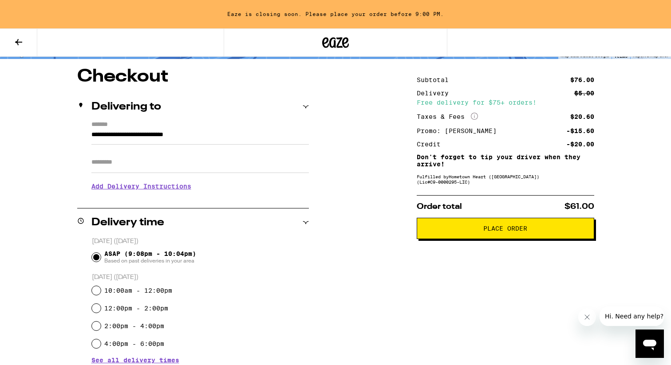
scroll to position [0, 0]
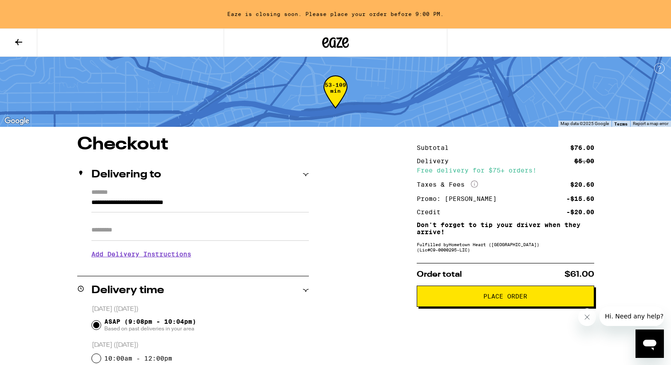
click at [511, 300] on span "Place Order" at bounding box center [505, 296] width 44 height 6
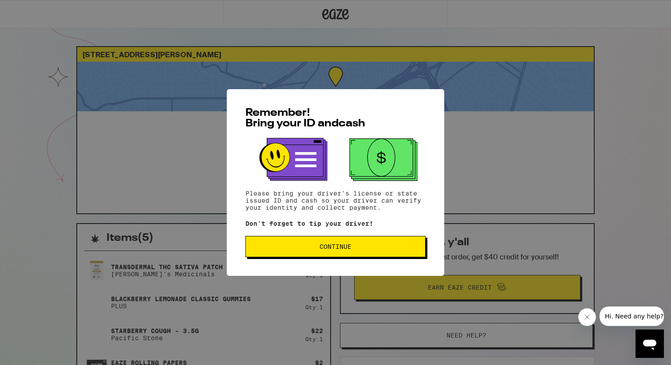
click at [320, 250] on span "Continue" at bounding box center [336, 247] width 32 height 6
